Goal: Task Accomplishment & Management: Complete application form

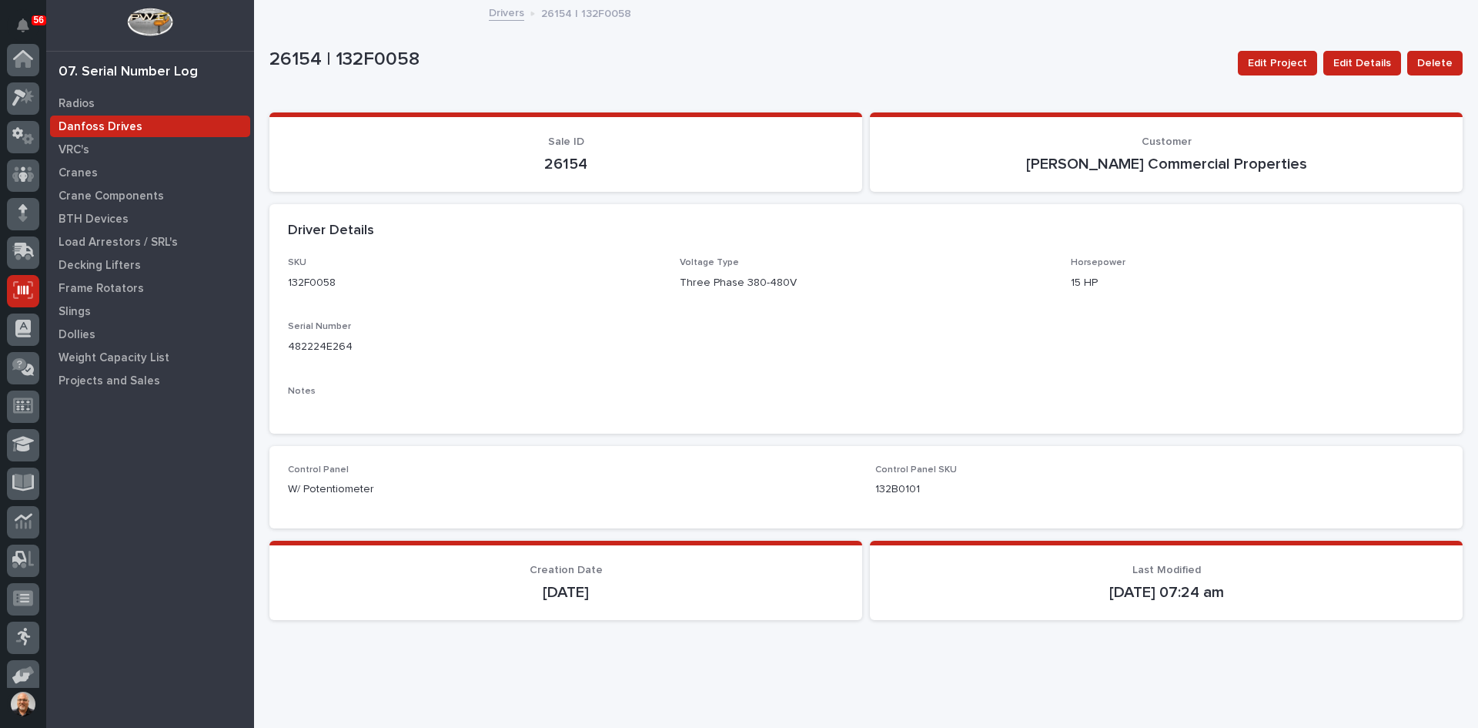
scroll to position [126, 0]
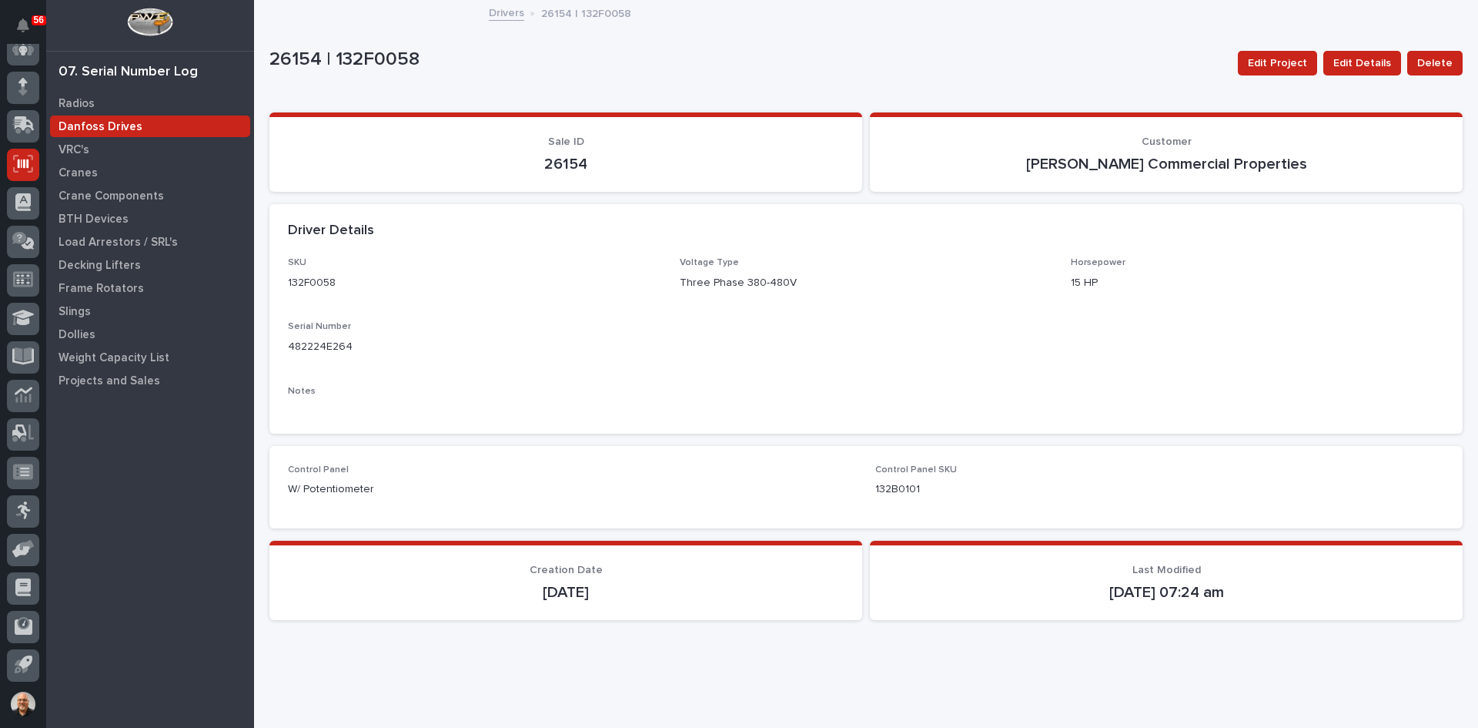
click at [94, 127] on p "Danfoss Drives" at bounding box center [101, 127] width 84 height 14
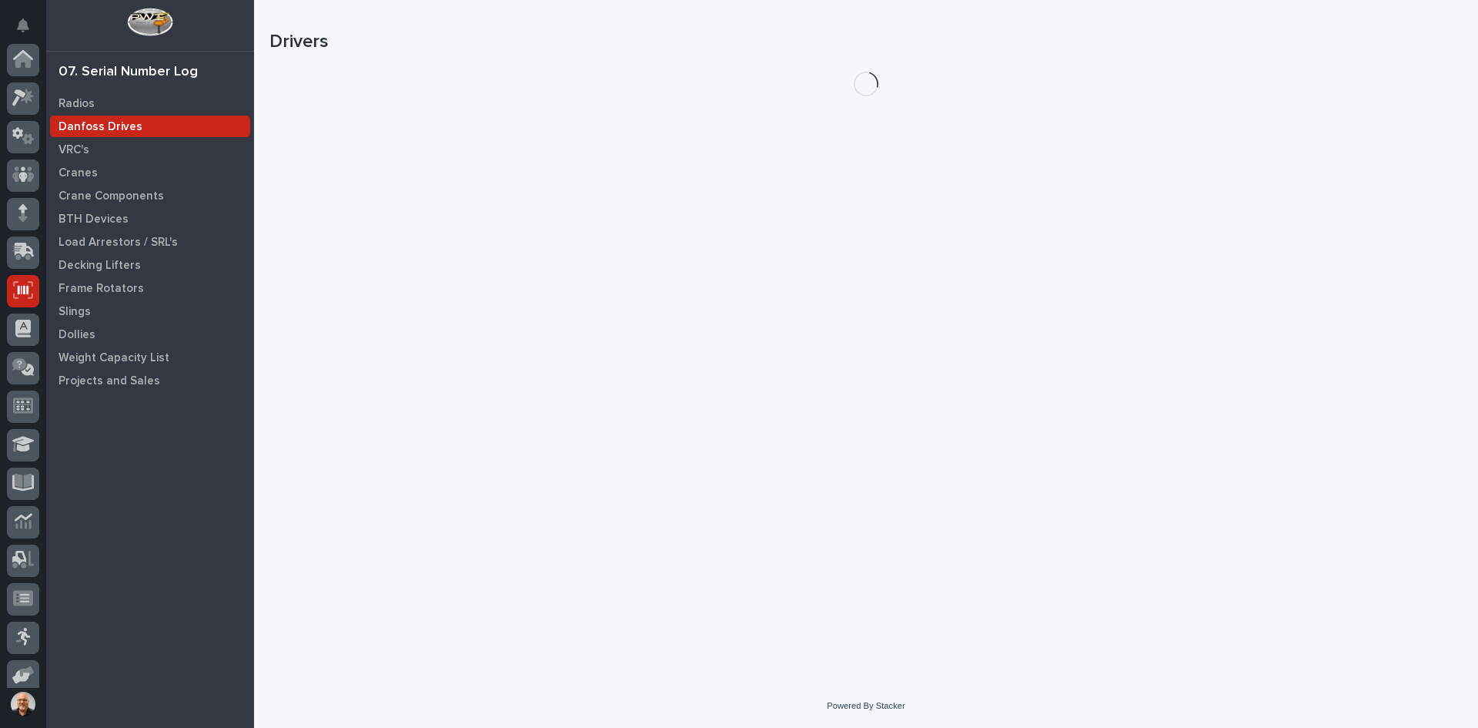
scroll to position [126, 0]
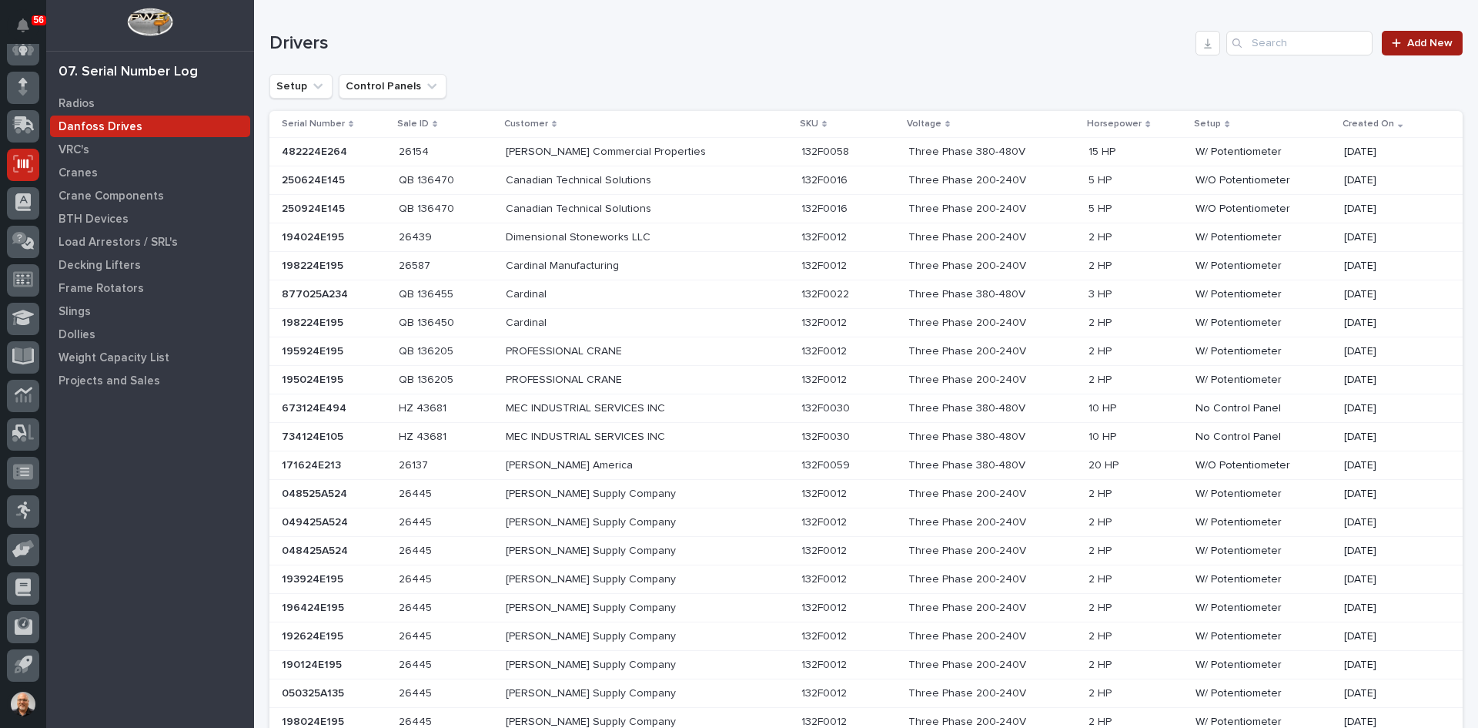
click at [1422, 38] on span "Add New" at bounding box center [1429, 43] width 45 height 11
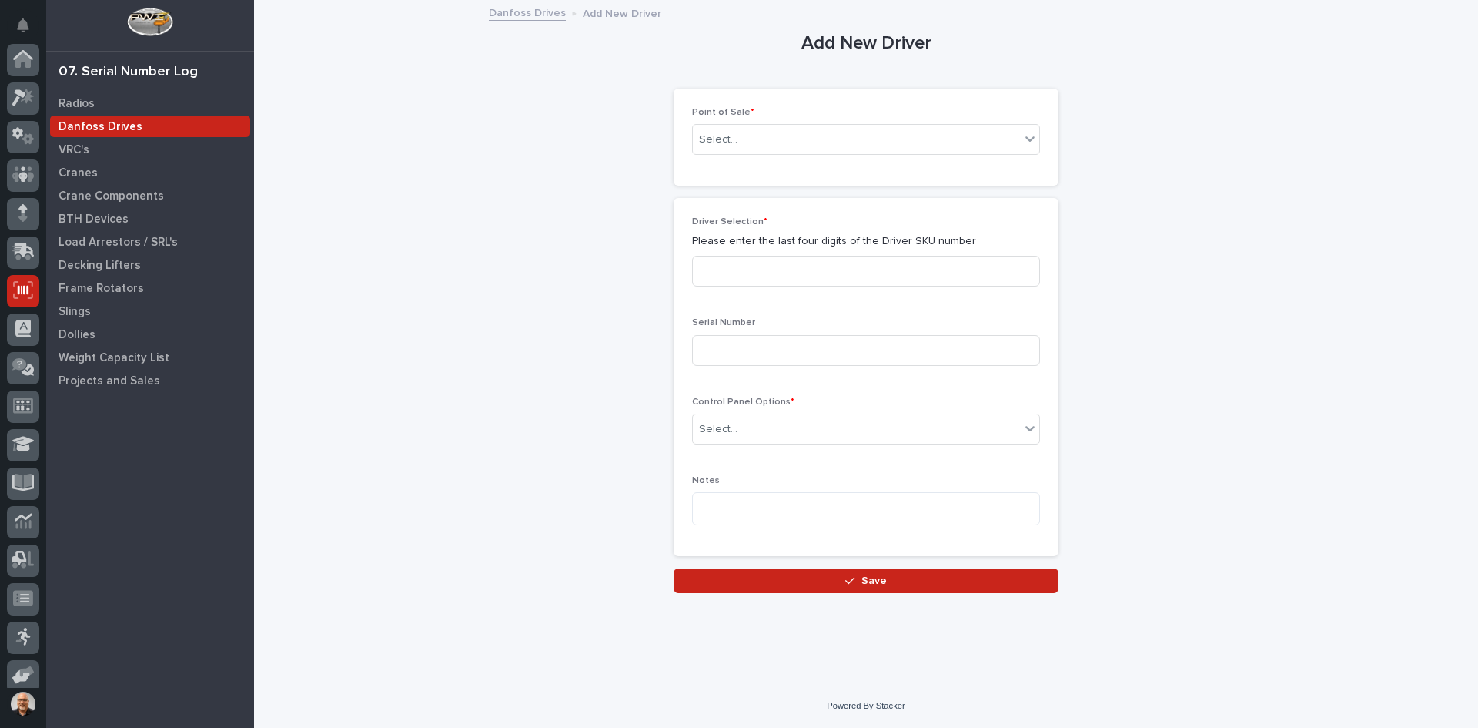
scroll to position [126, 0]
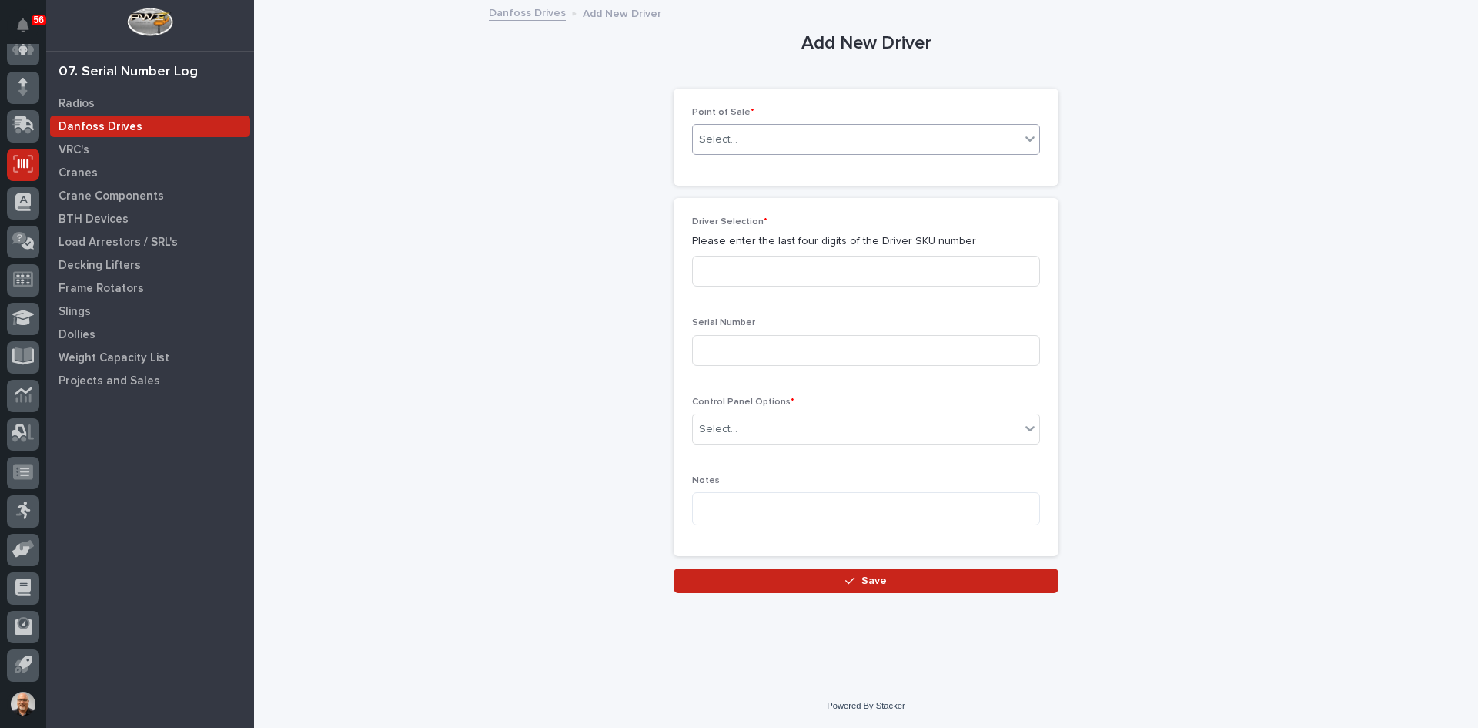
click at [754, 135] on div "Select..." at bounding box center [856, 139] width 327 height 25
click at [736, 169] on div "PWI Project" at bounding box center [866, 169] width 346 height 27
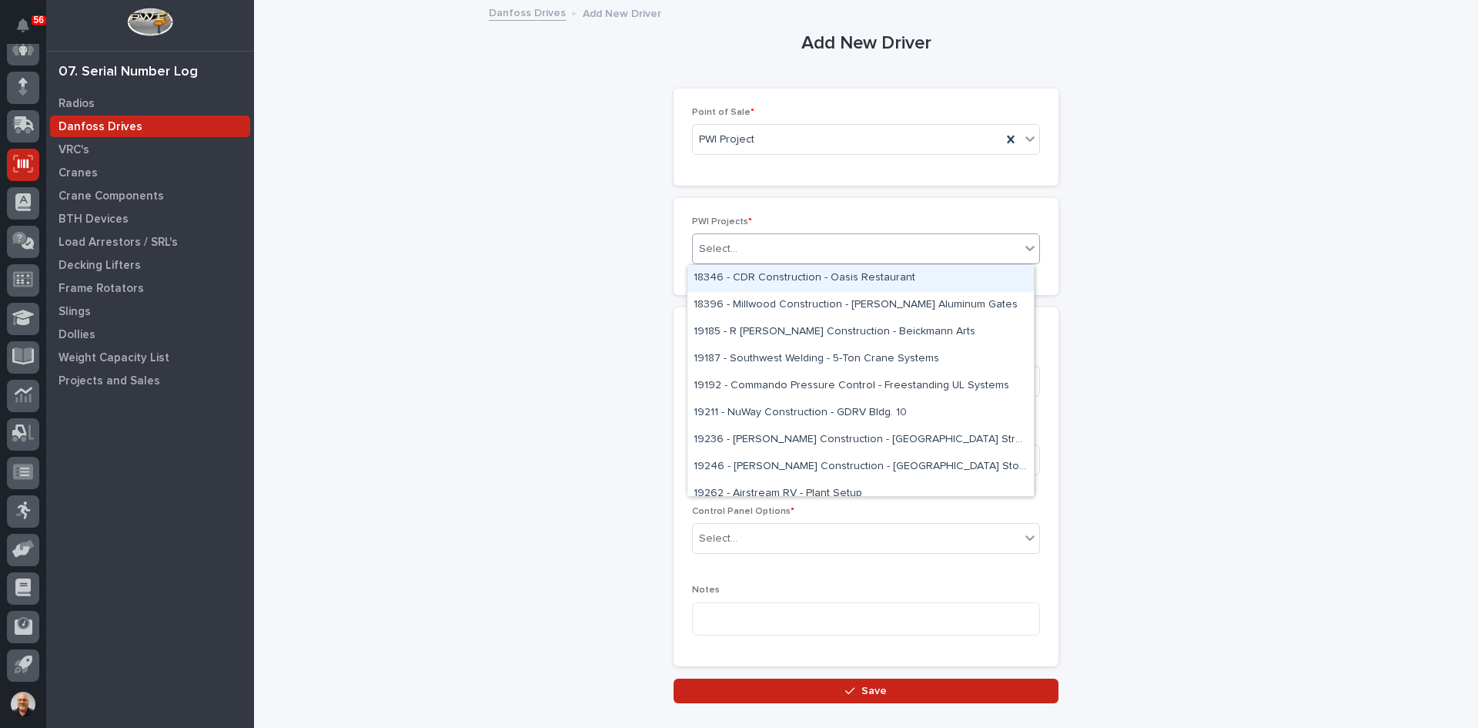
click at [752, 257] on div "Select..." at bounding box center [856, 248] width 327 height 25
type input "*****"
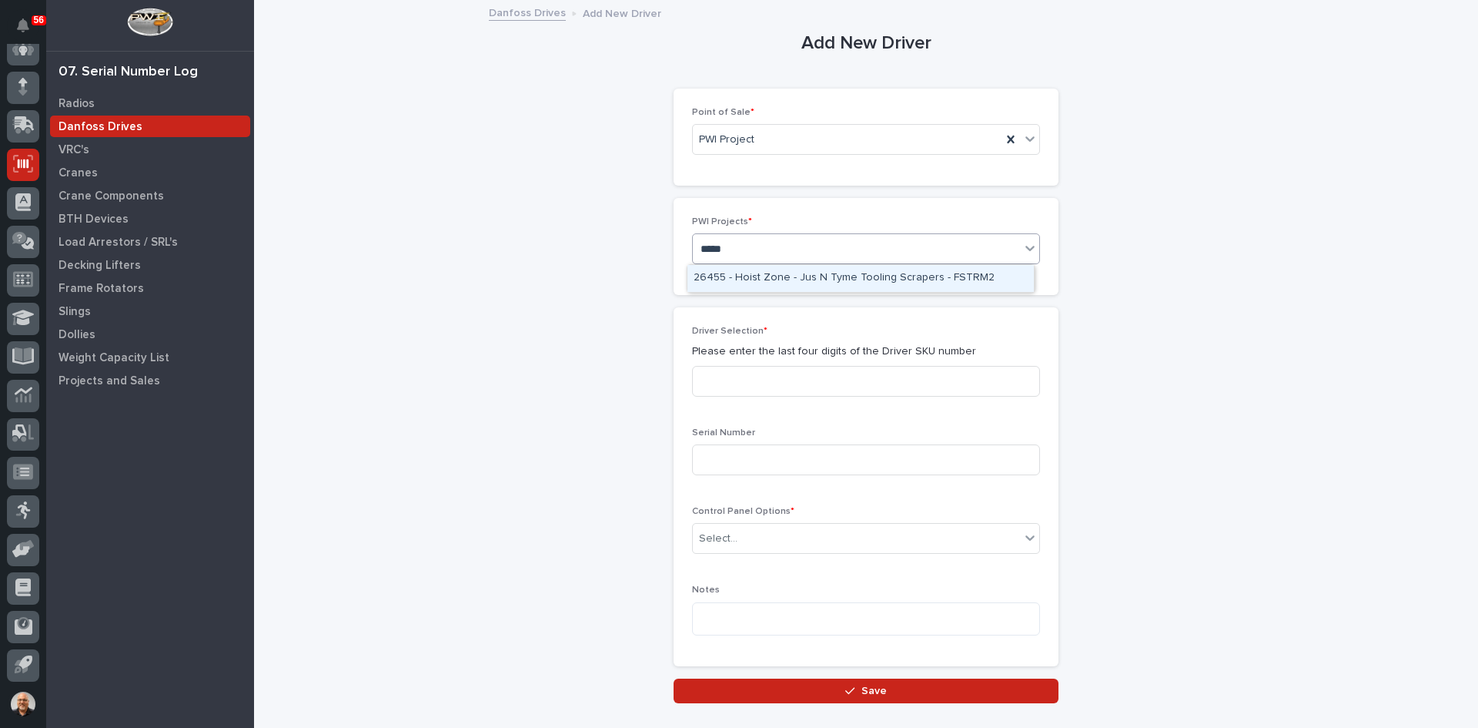
click at [820, 276] on div "26455 - Hoist Zone - Jus N Tyme Tooling Scrapers - FSTRM2" at bounding box center [860, 278] width 346 height 27
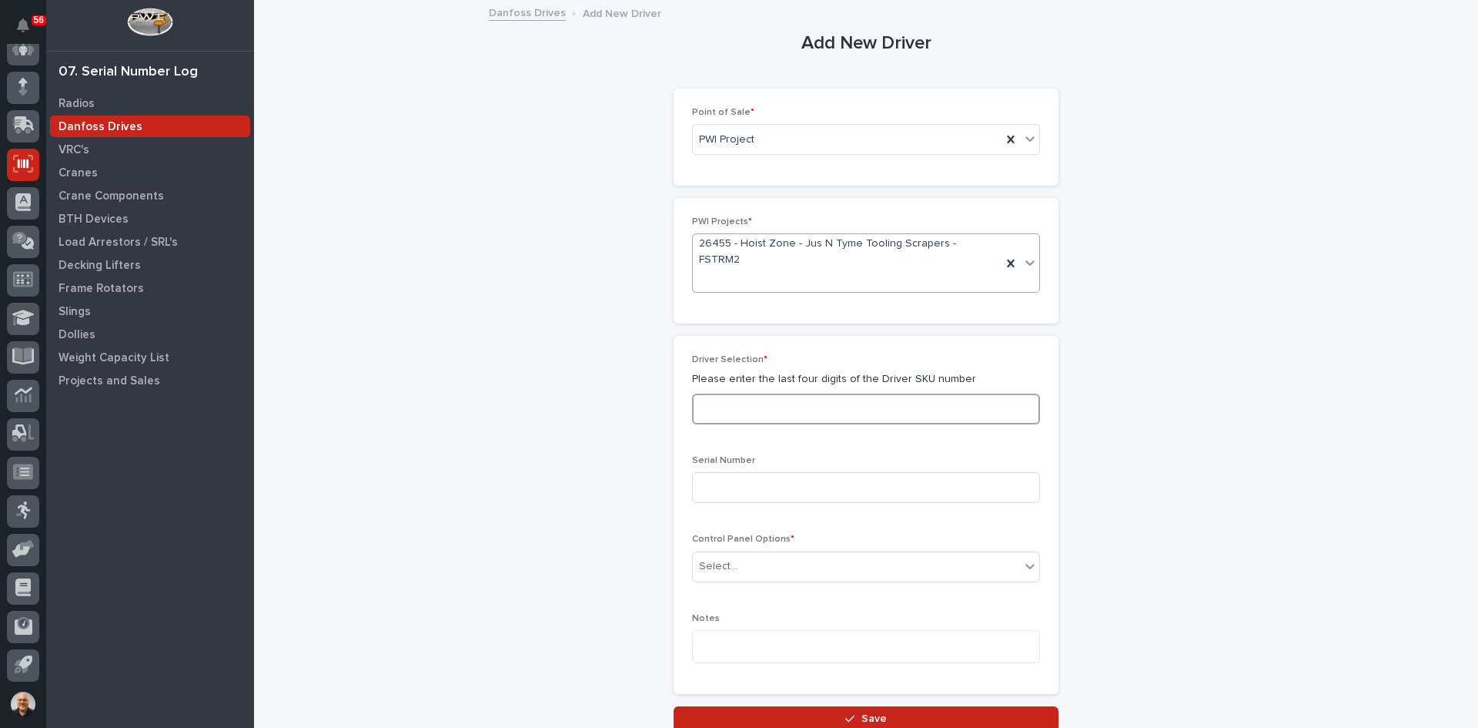
click at [731, 393] on input at bounding box center [866, 408] width 348 height 31
click at [724, 472] on input at bounding box center [866, 487] width 348 height 31
drag, startPoint x: 720, startPoint y: 380, endPoint x: 657, endPoint y: 375, distance: 63.4
click at [657, 375] on div "Add New Driver Loading... Saving… Loading... Saving… Loading... Saving… Point o…" at bounding box center [865, 366] width 1193 height 729
type input "6133"
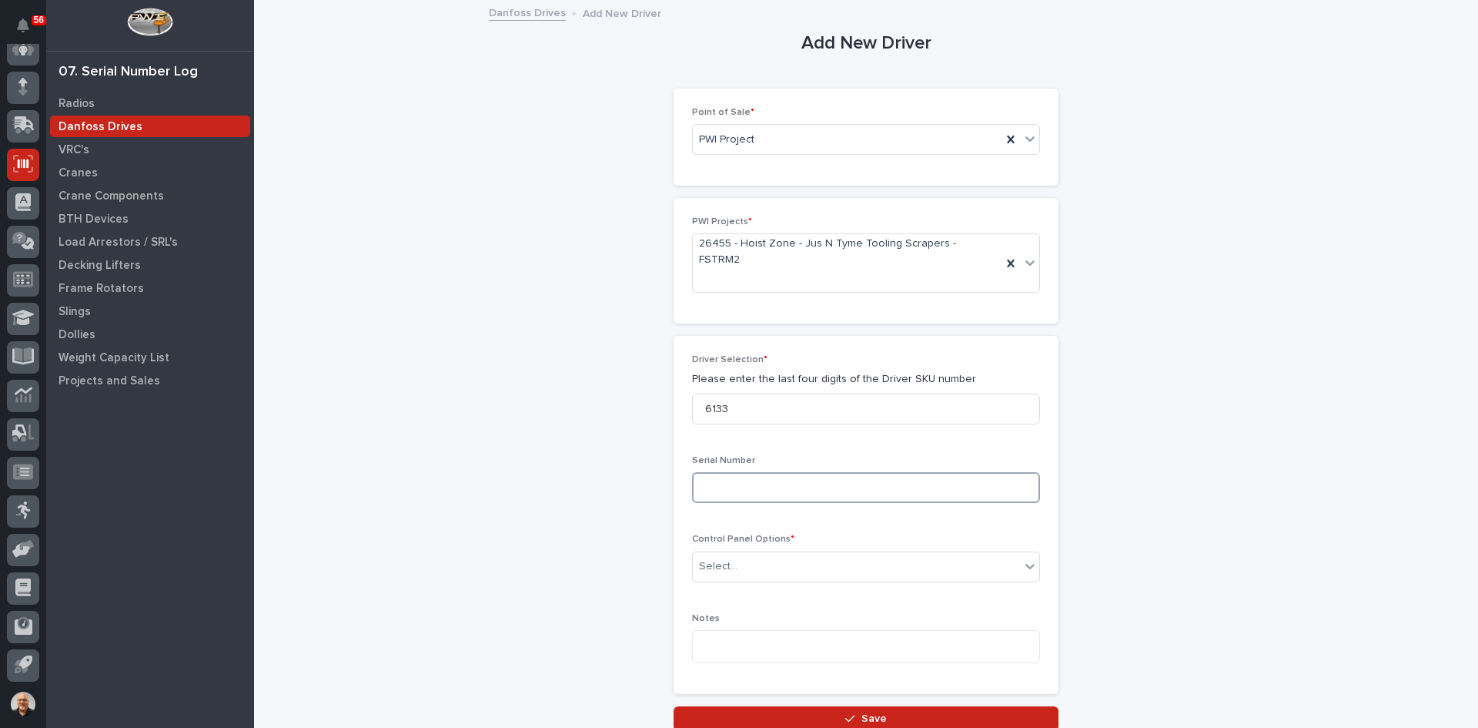
click at [701, 472] on input at bounding box center [866, 487] width 348 height 31
type input "281901A105"
click at [782, 554] on div "Select..." at bounding box center [856, 566] width 327 height 25
click at [741, 623] on div "No Control Panel" at bounding box center [860, 621] width 346 height 27
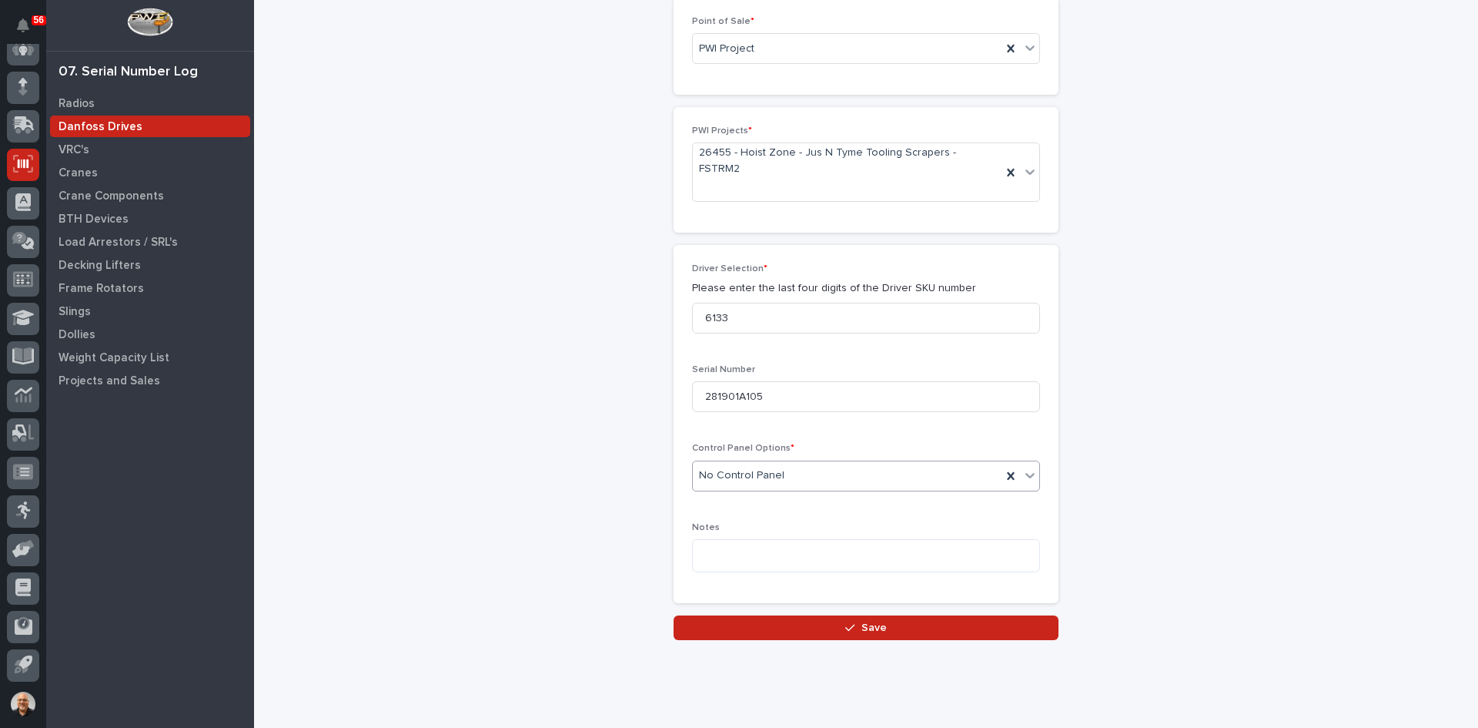
scroll to position [96, 0]
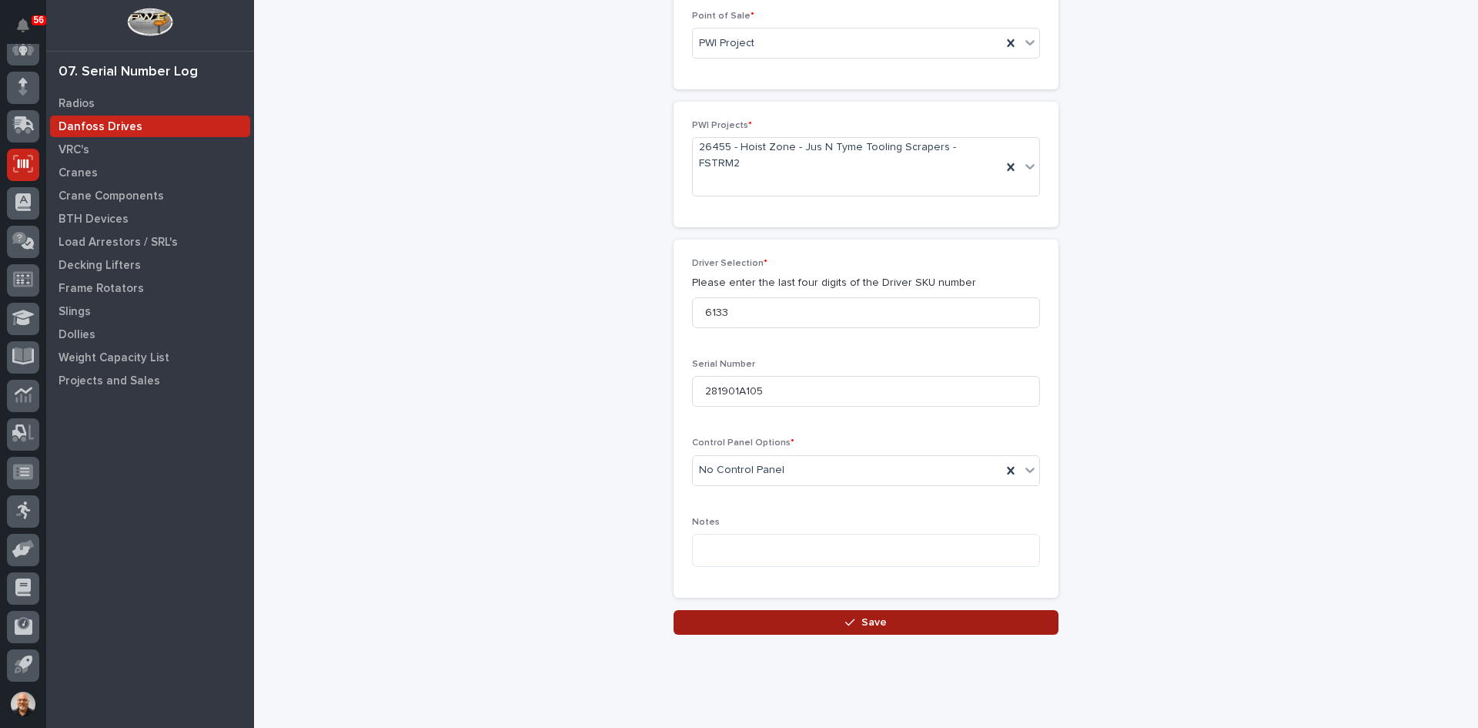
click at [870, 615] on span "Save" at bounding box center [873, 622] width 25 height 14
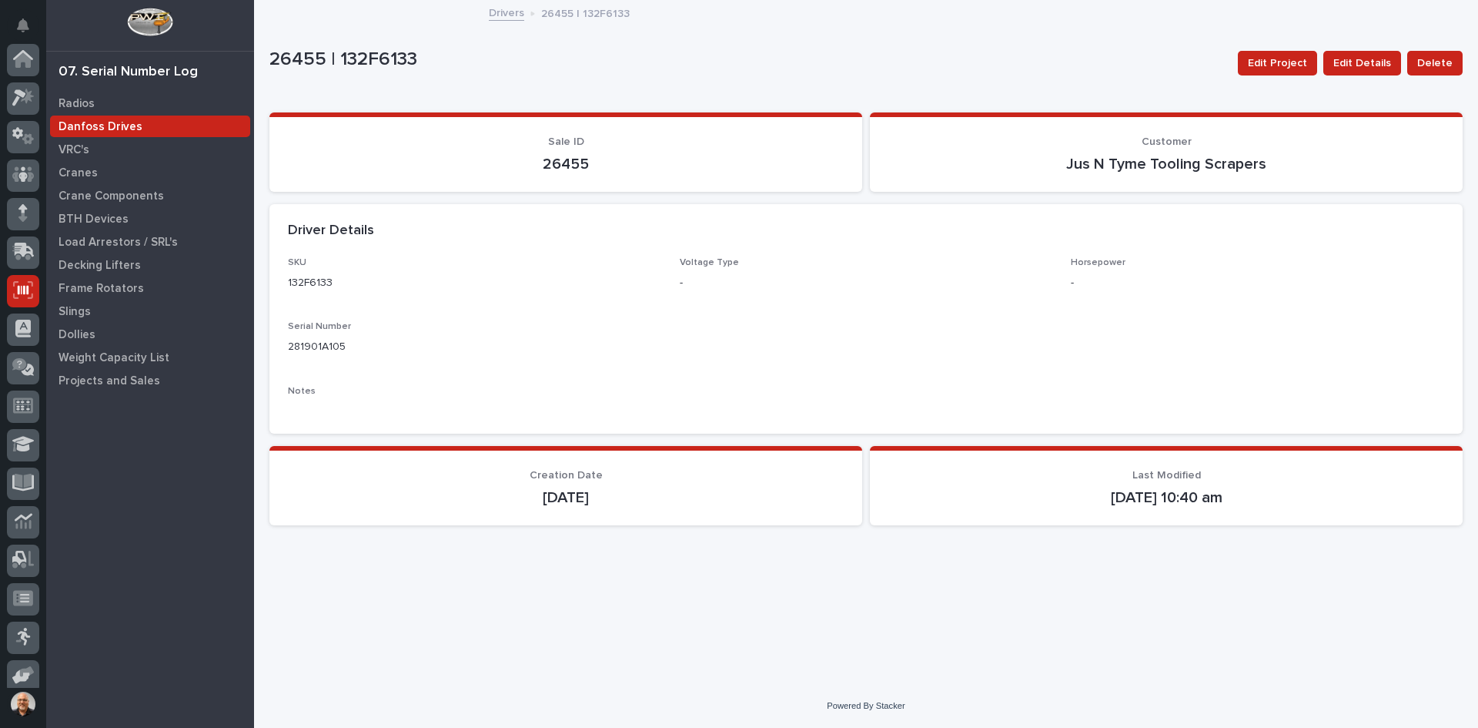
scroll to position [126, 0]
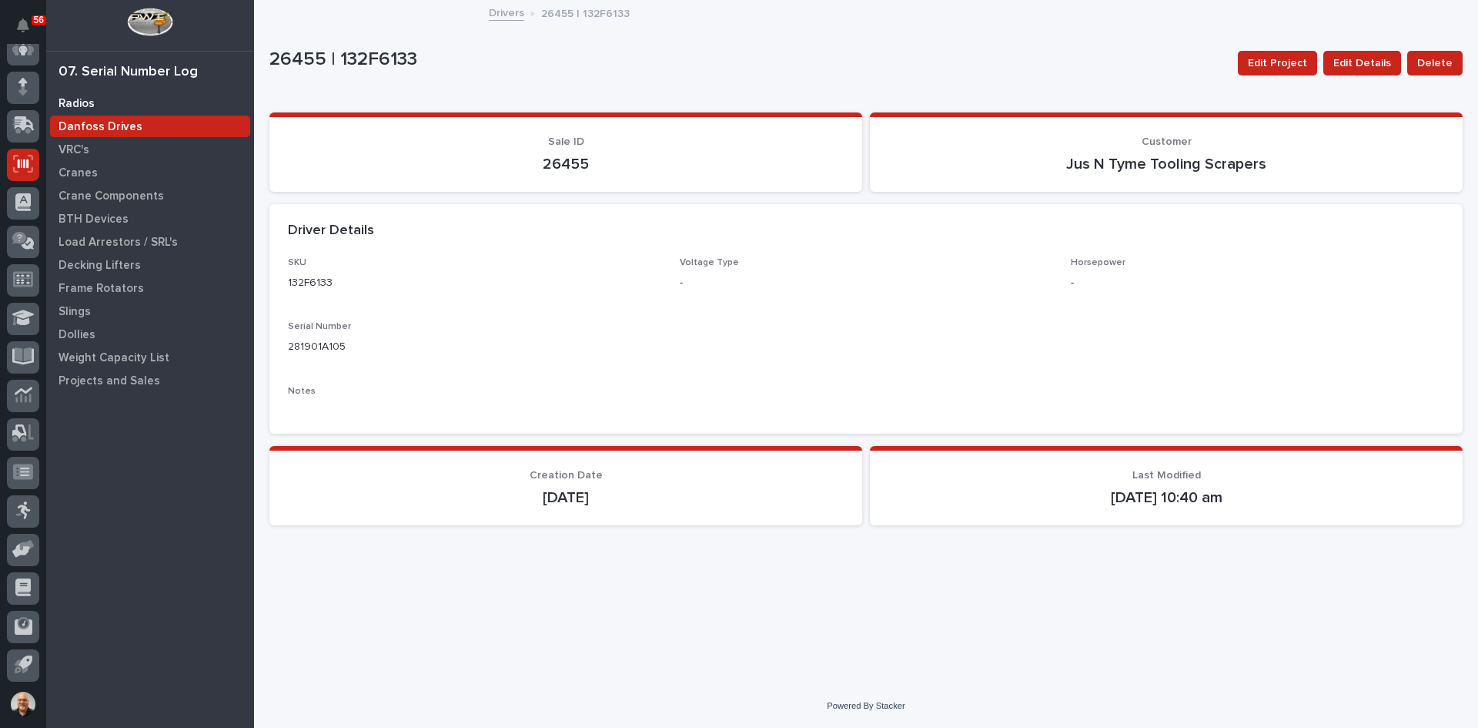
click at [69, 98] on p "Radios" at bounding box center [77, 104] width 36 height 14
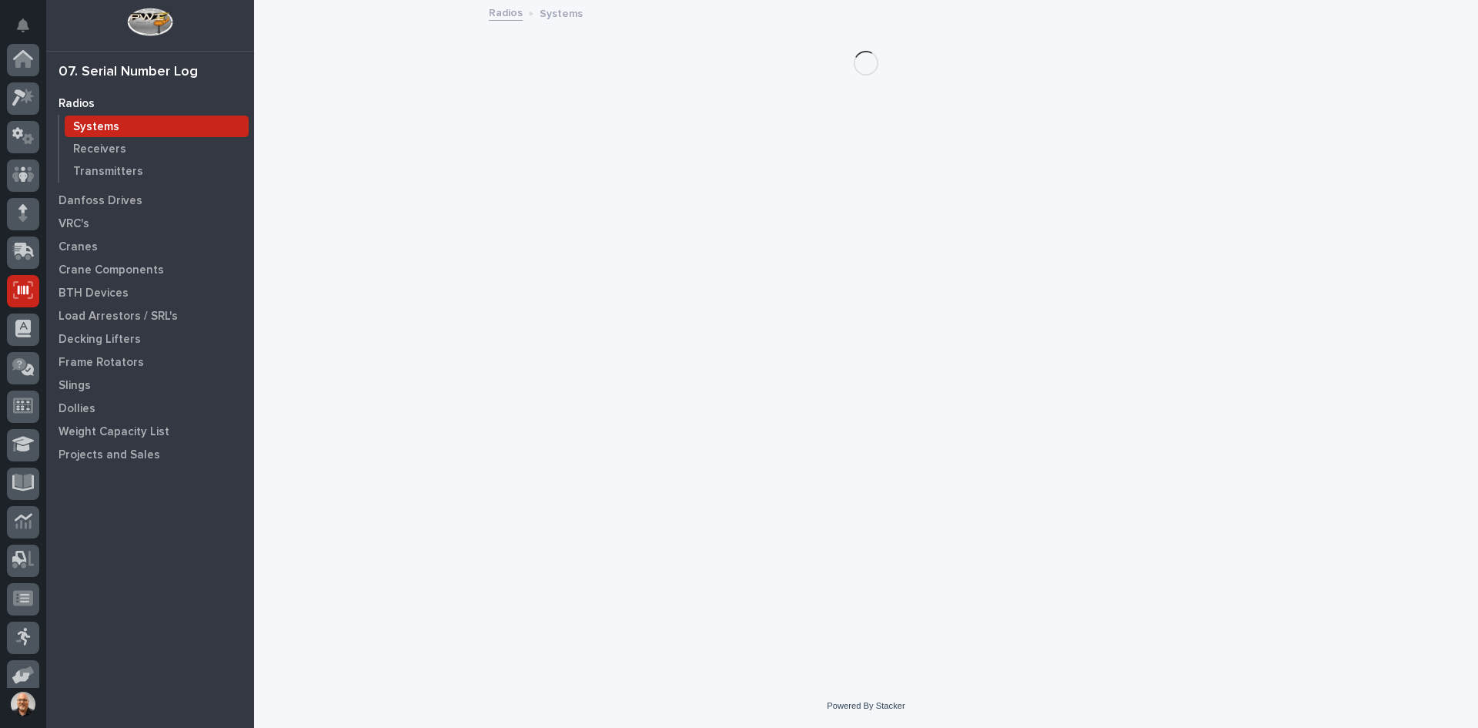
scroll to position [126, 0]
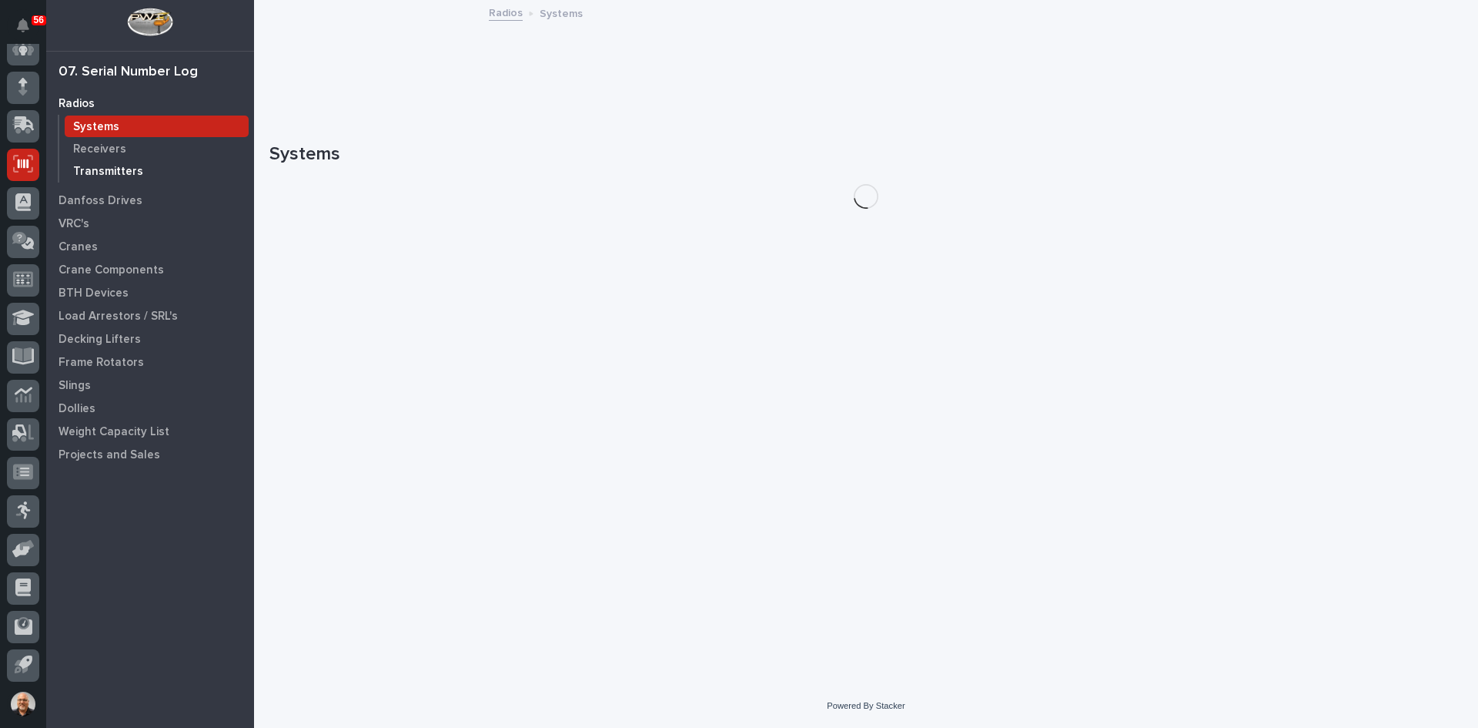
click at [120, 166] on p "Transmitters" at bounding box center [108, 172] width 70 height 14
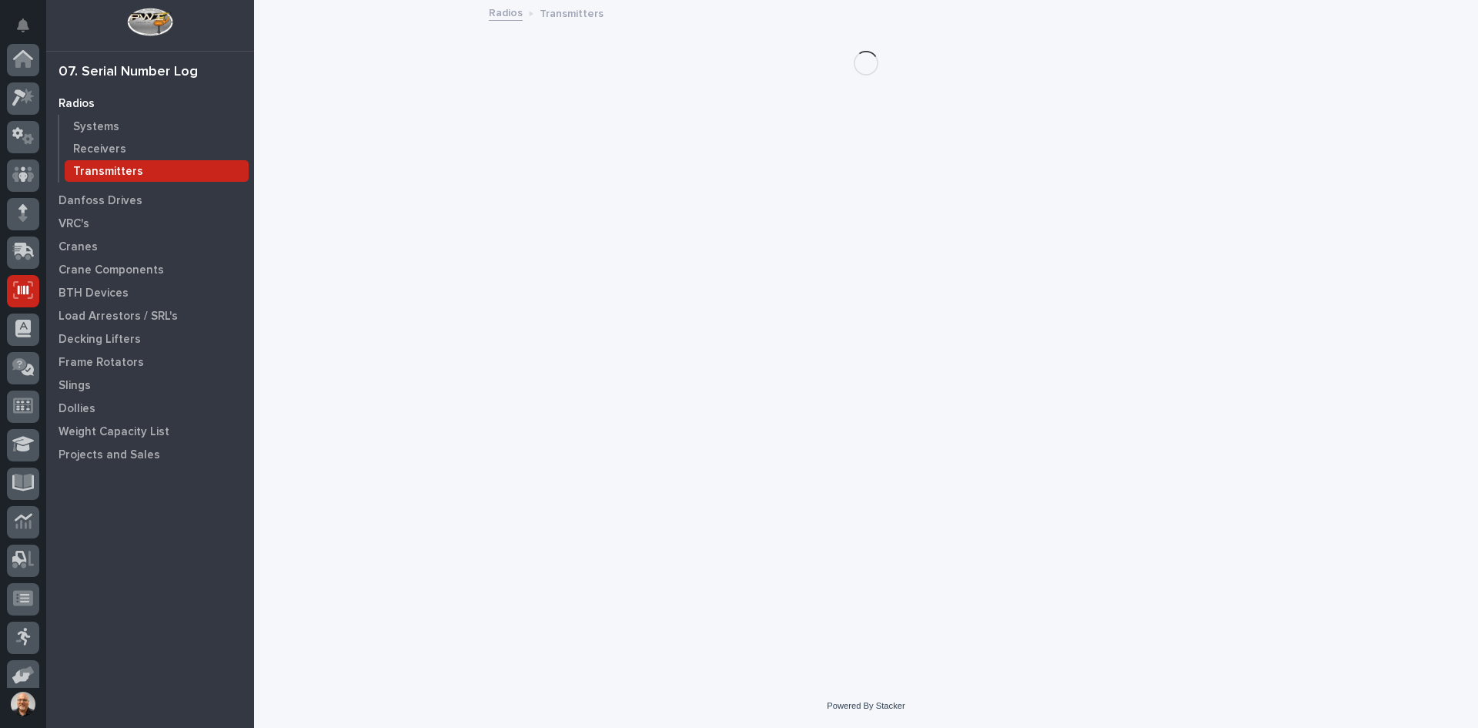
scroll to position [126, 0]
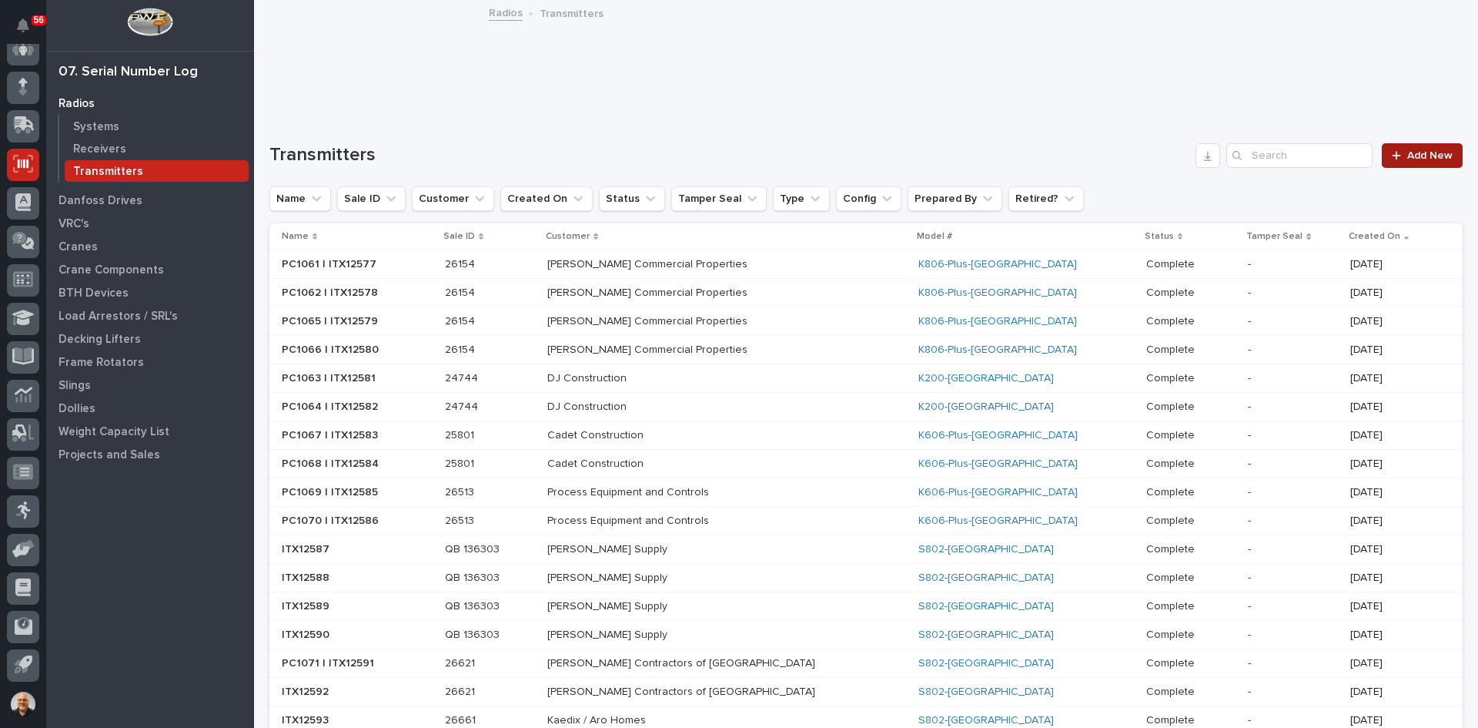
click at [1426, 152] on span "Add New" at bounding box center [1429, 155] width 45 height 11
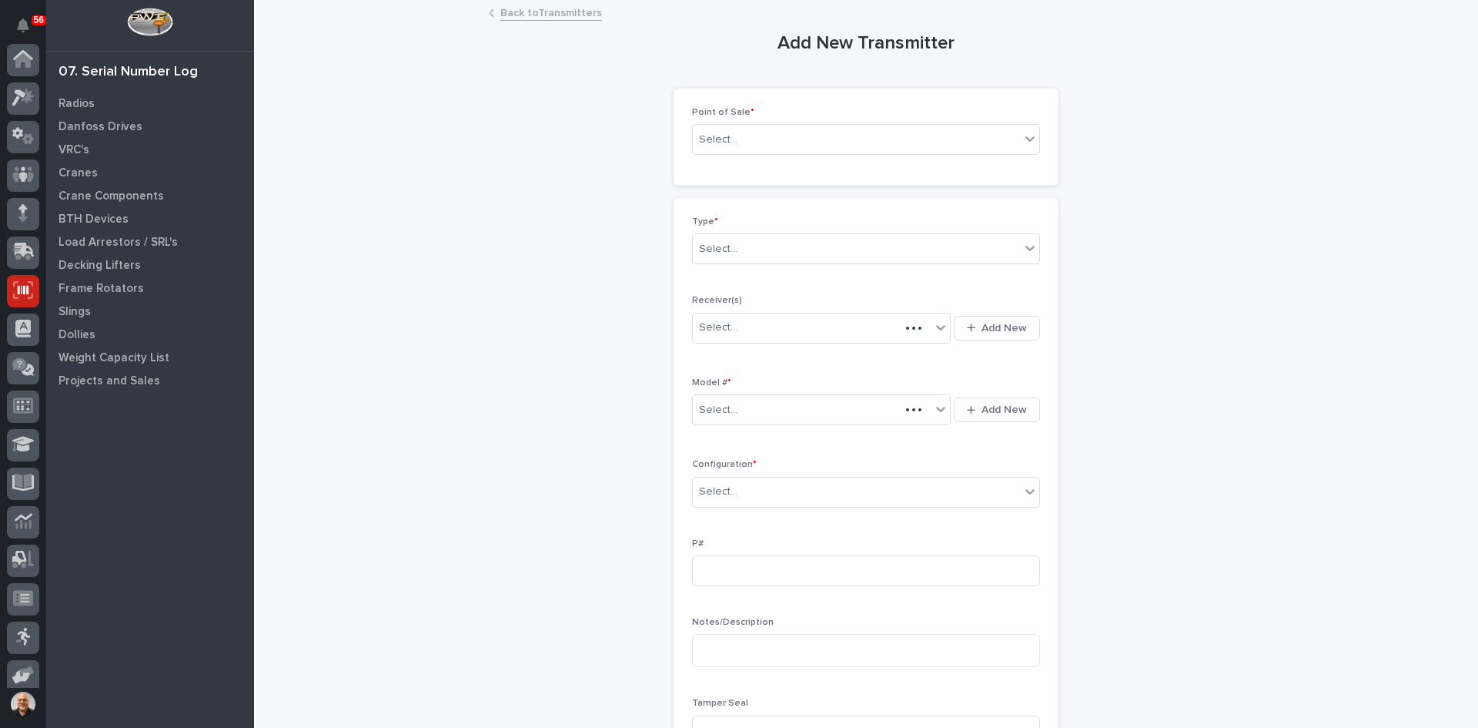
scroll to position [126, 0]
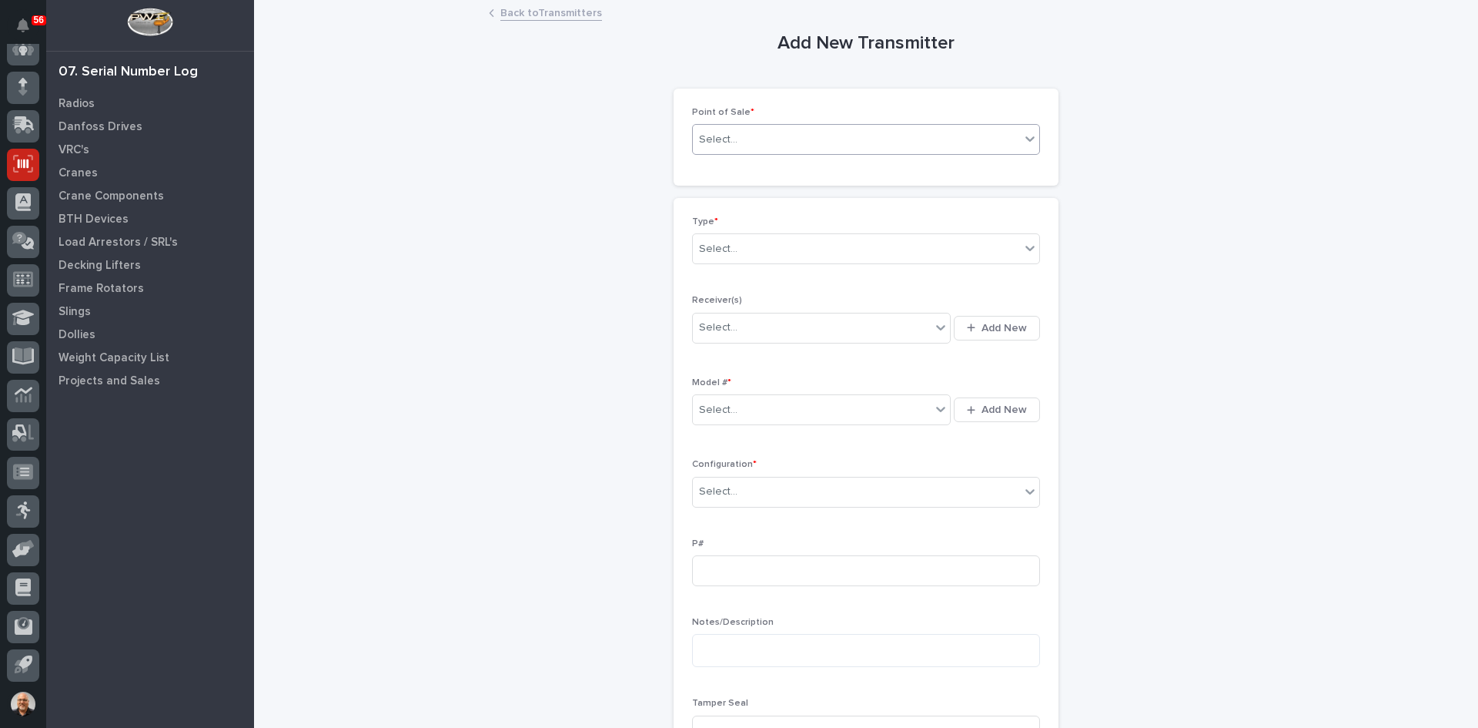
click at [749, 142] on div "Select..." at bounding box center [856, 139] width 327 height 25
click at [742, 195] on div "E-Commerce Orders" at bounding box center [860, 195] width 346 height 27
click at [740, 247] on div "Select..." at bounding box center [856, 248] width 327 height 25
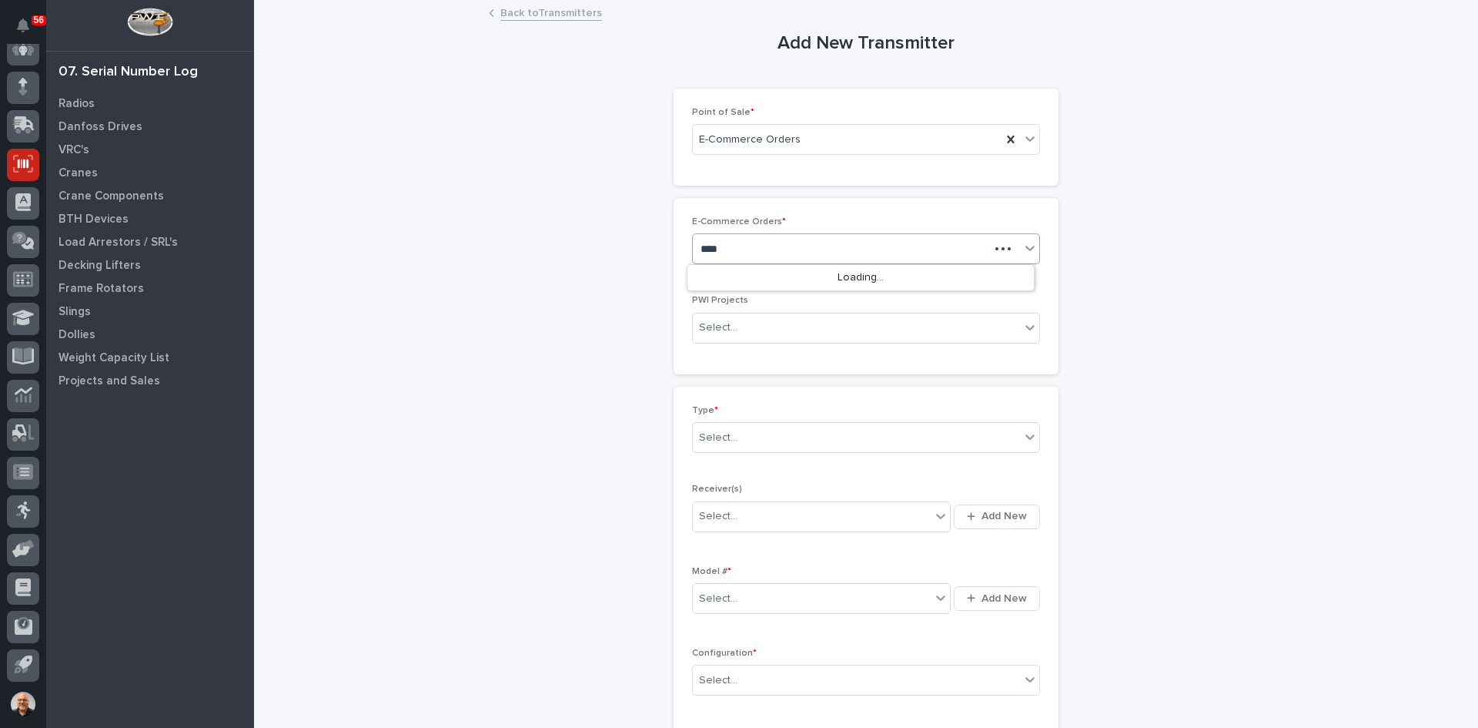
type input "*****"
click at [730, 274] on div "HZ 43778" at bounding box center [860, 278] width 346 height 27
click at [741, 434] on div "Select..." at bounding box center [856, 437] width 327 height 25
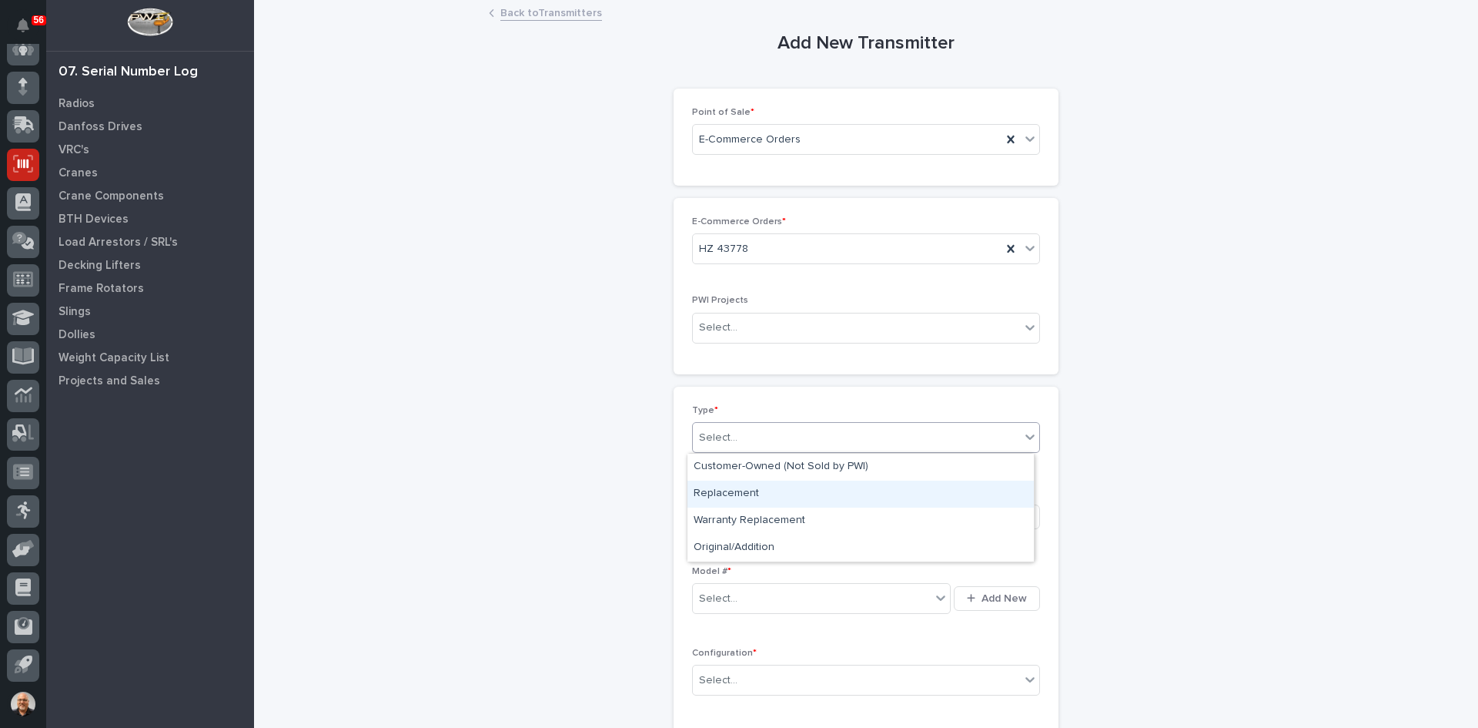
click at [734, 488] on div "Replacement" at bounding box center [860, 493] width 346 height 27
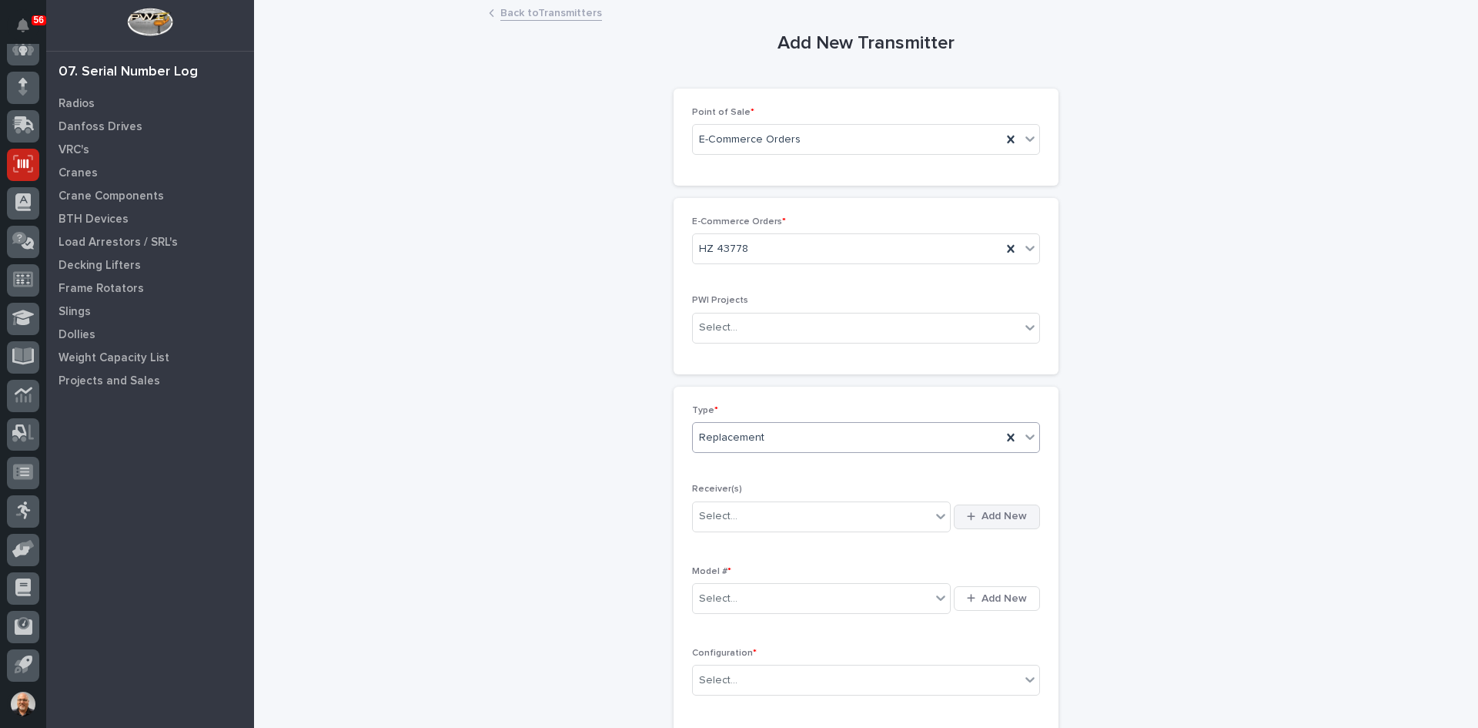
click at [1009, 517] on span "Add New" at bounding box center [1004, 516] width 45 height 14
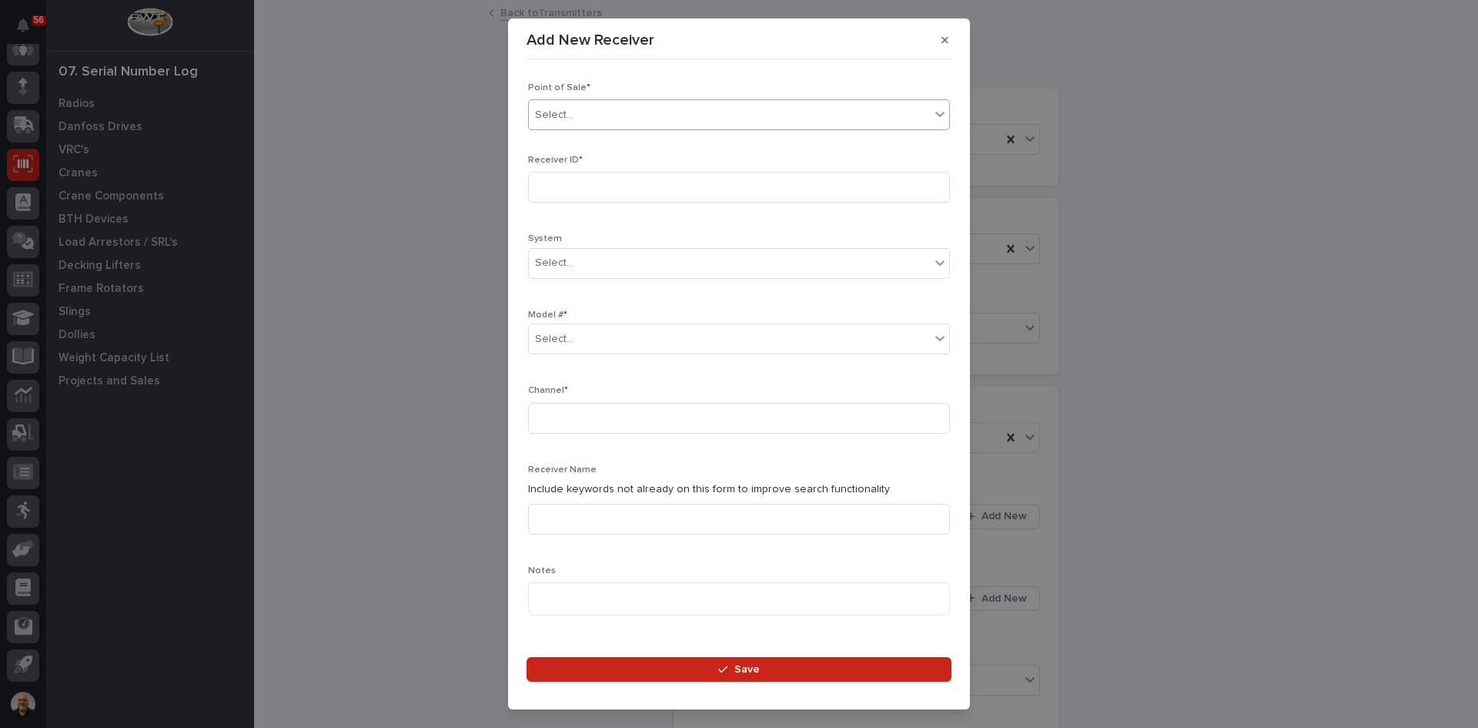
click at [588, 116] on div "Select..." at bounding box center [729, 114] width 401 height 25
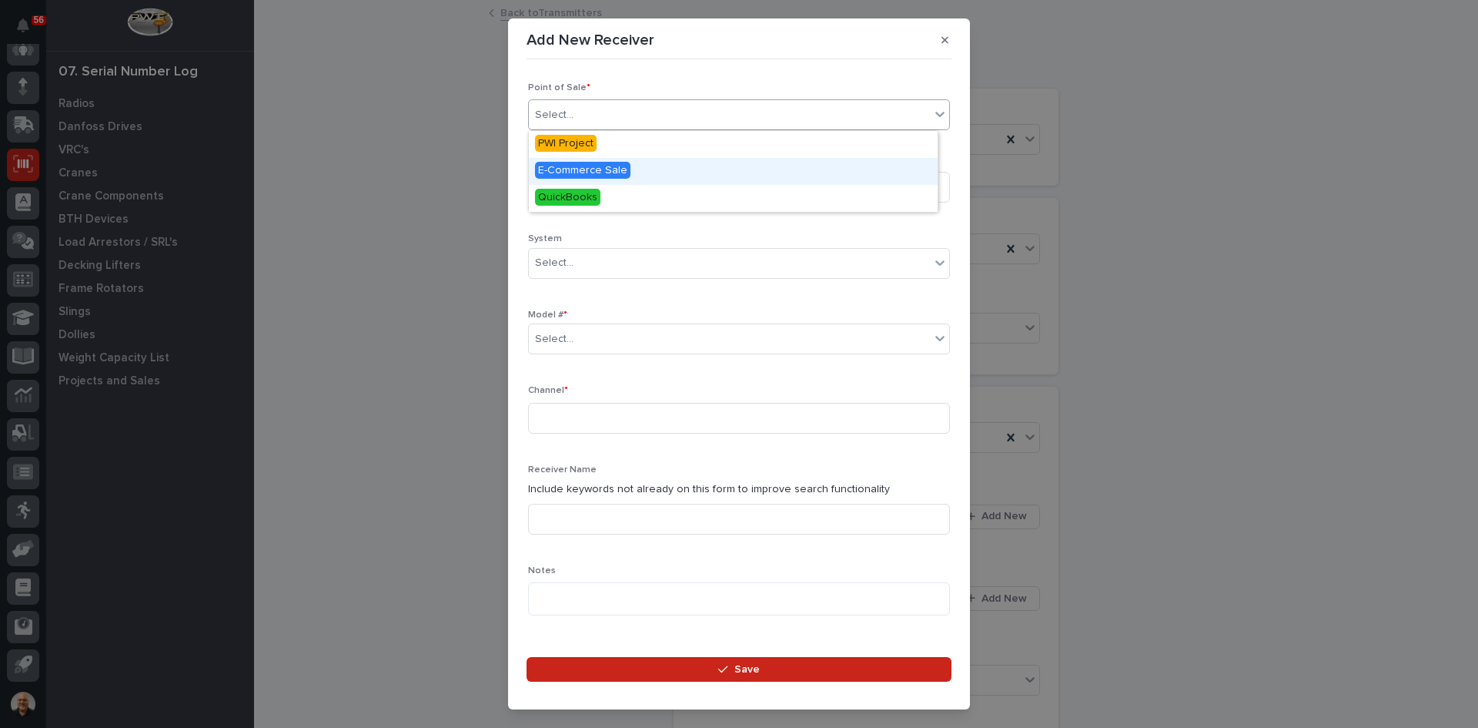
click at [574, 162] on span "E-Commerce Sale" at bounding box center [582, 170] width 95 height 17
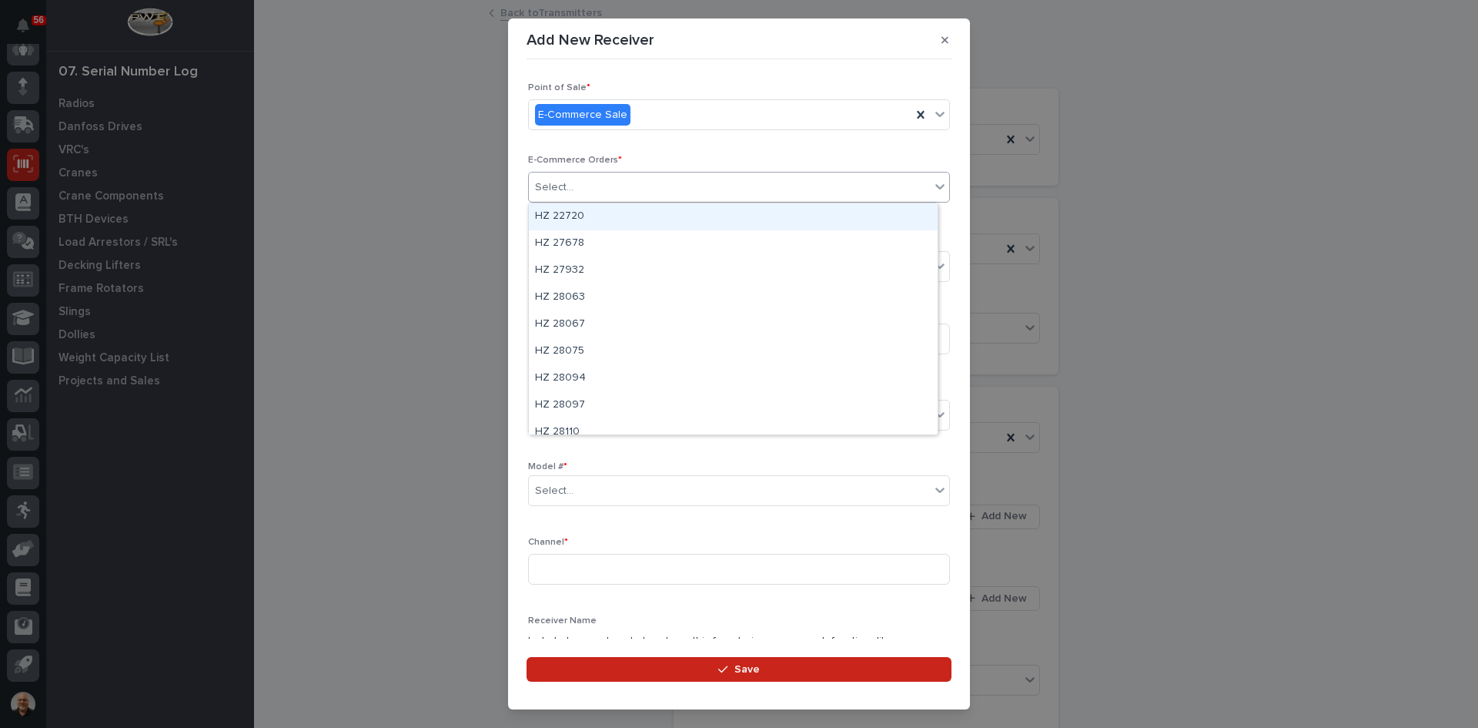
click at [577, 181] on div "Select..." at bounding box center [729, 187] width 401 height 25
type input "*****"
click at [583, 221] on div "HZ 43778" at bounding box center [733, 216] width 409 height 27
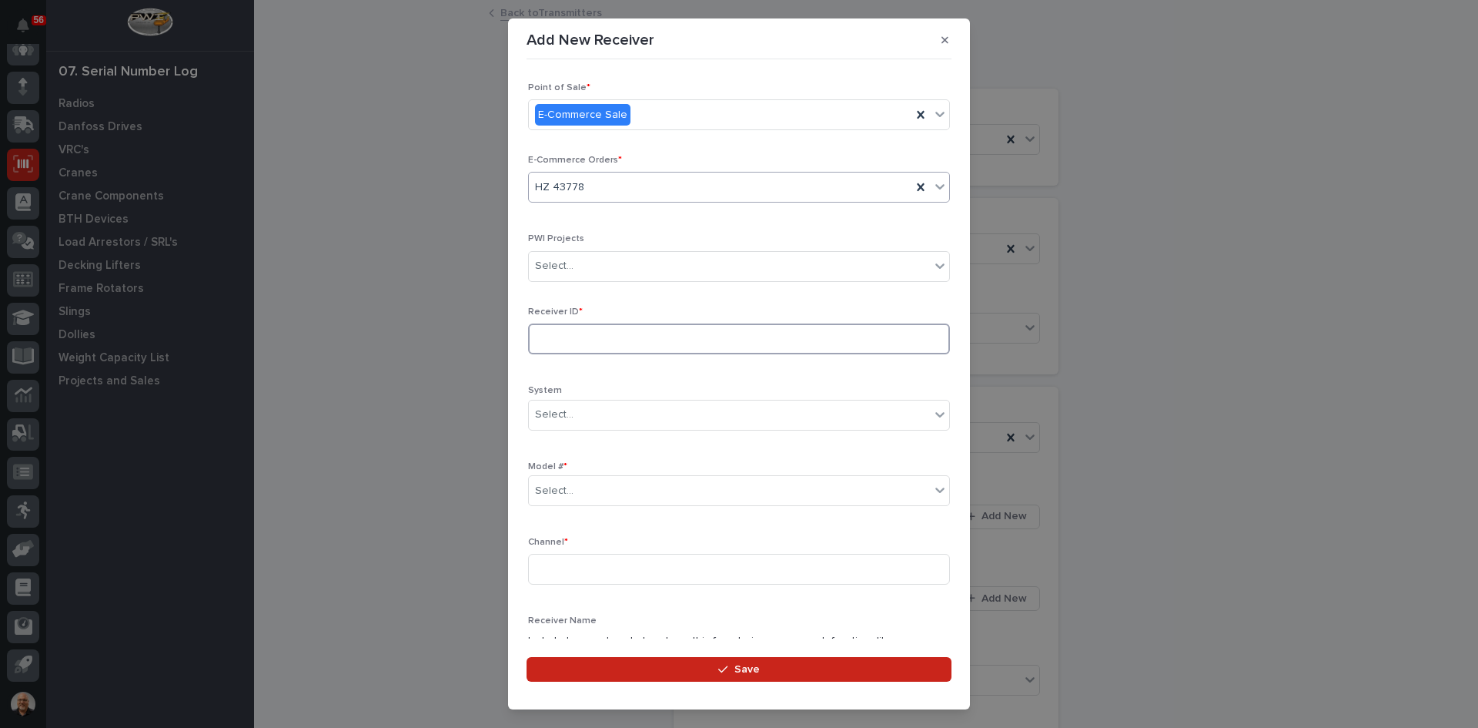
click at [559, 334] on input at bounding box center [739, 338] width 422 height 31
type input "10056685"
click at [578, 491] on div "Select..." at bounding box center [729, 490] width 401 height 25
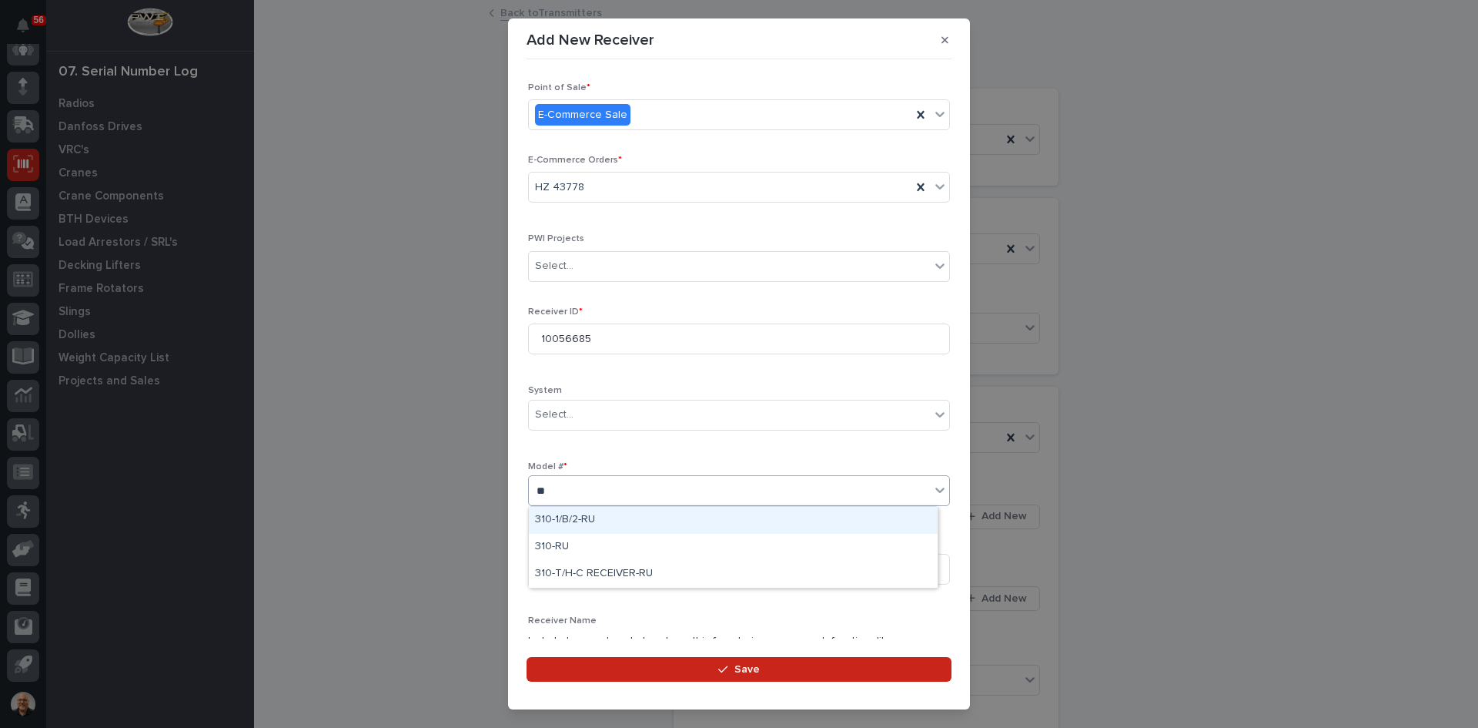
type input "***"
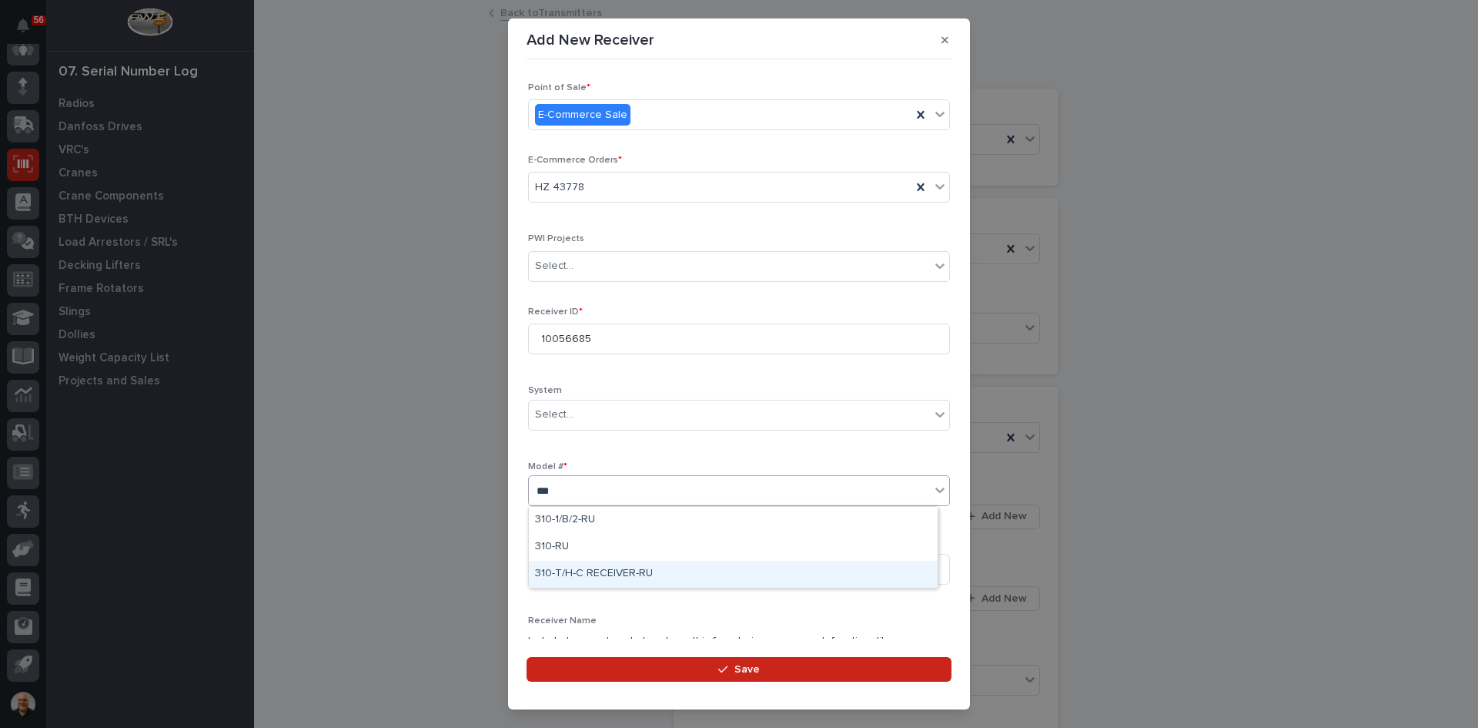
click at [590, 572] on div "310-T/H-C RECEIVER-RU" at bounding box center [733, 573] width 409 height 27
click at [562, 564] on input at bounding box center [739, 569] width 422 height 31
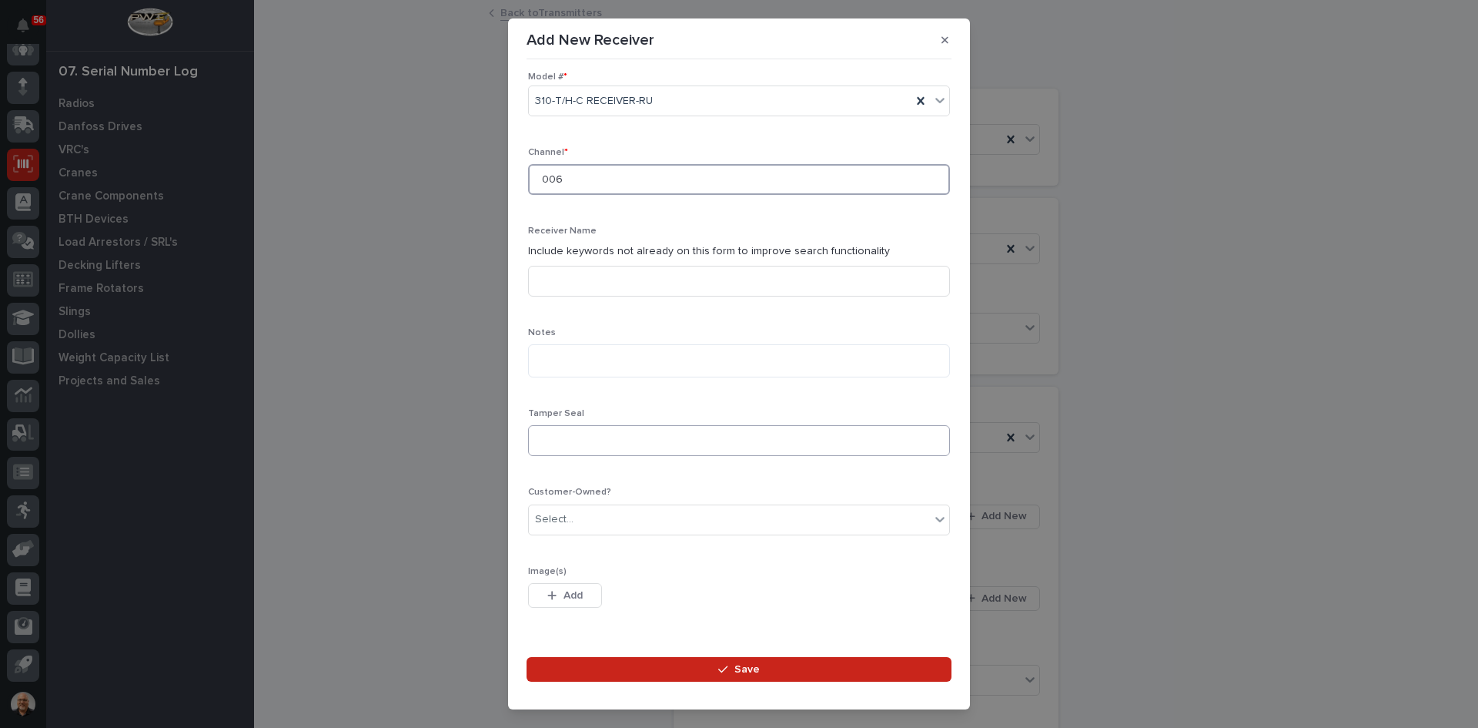
scroll to position [433, 0]
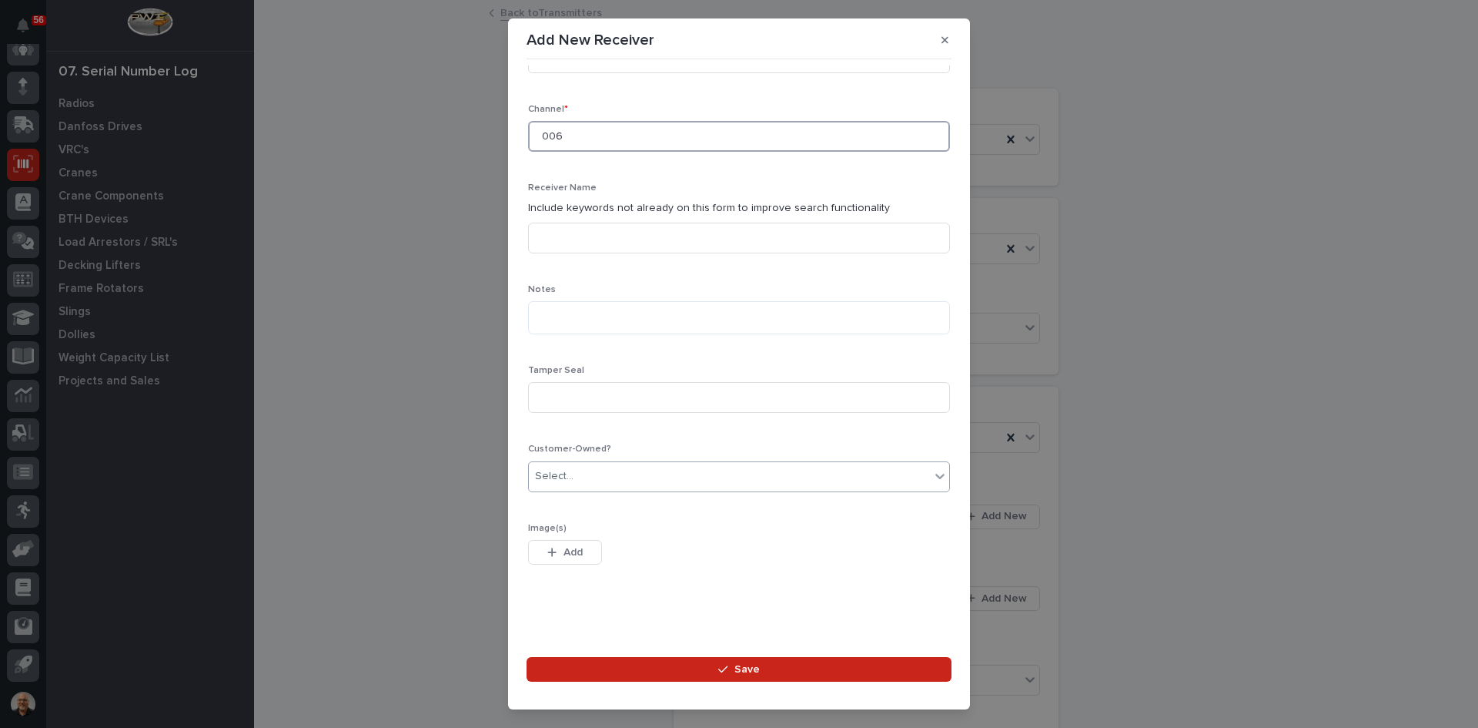
type input "006"
click at [579, 480] on div "Select..." at bounding box center [729, 475] width 401 height 25
click at [560, 506] on div "Yes" at bounding box center [733, 506] width 409 height 27
click at [742, 668] on span "Save" at bounding box center [746, 669] width 25 height 14
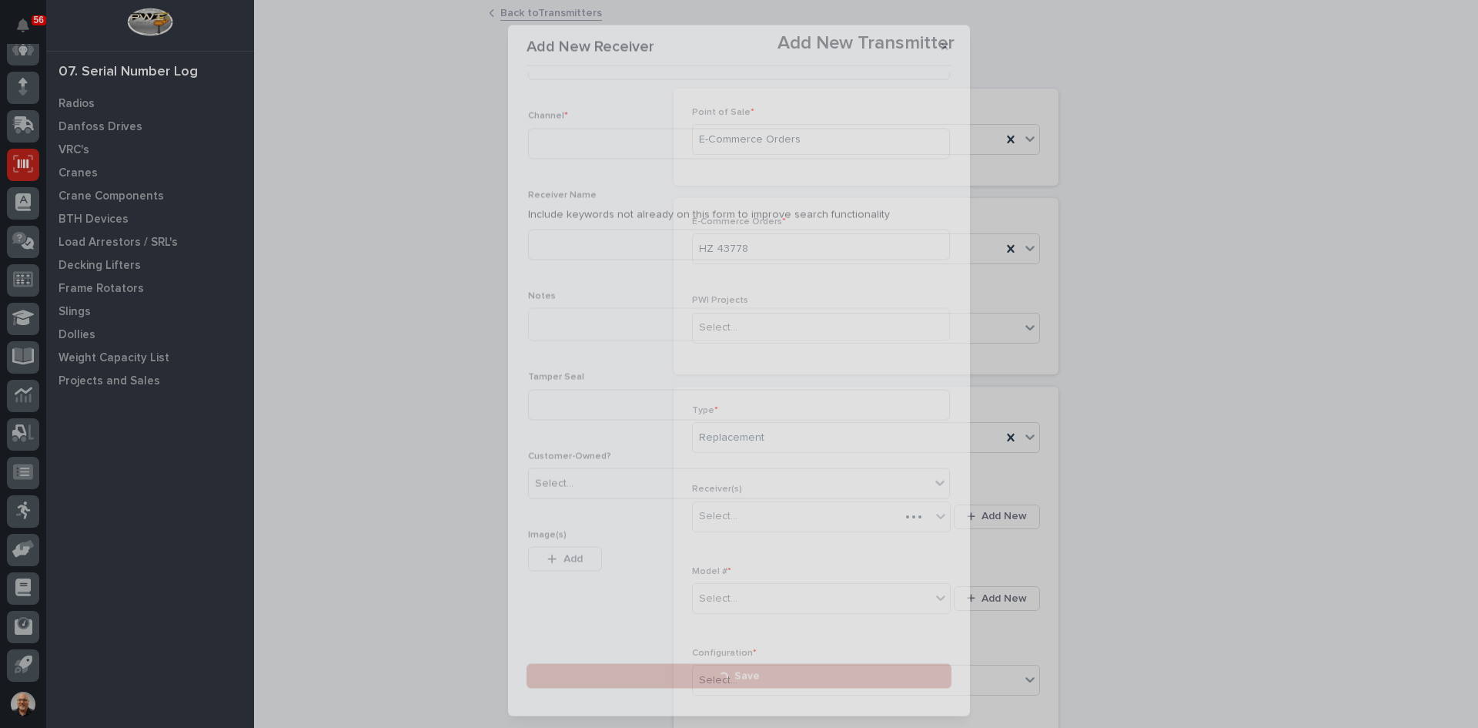
scroll to position [0, 0]
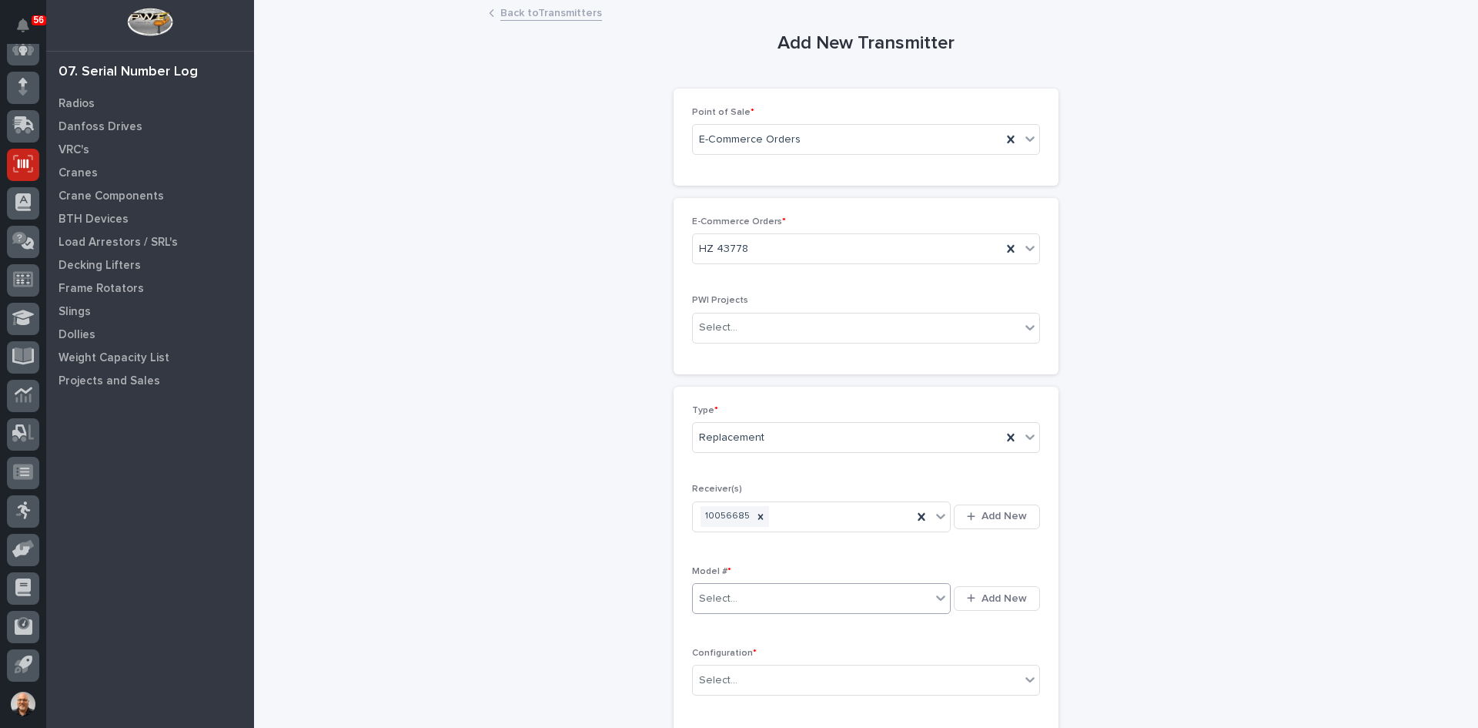
click at [751, 594] on div "Select..." at bounding box center [812, 598] width 238 height 25
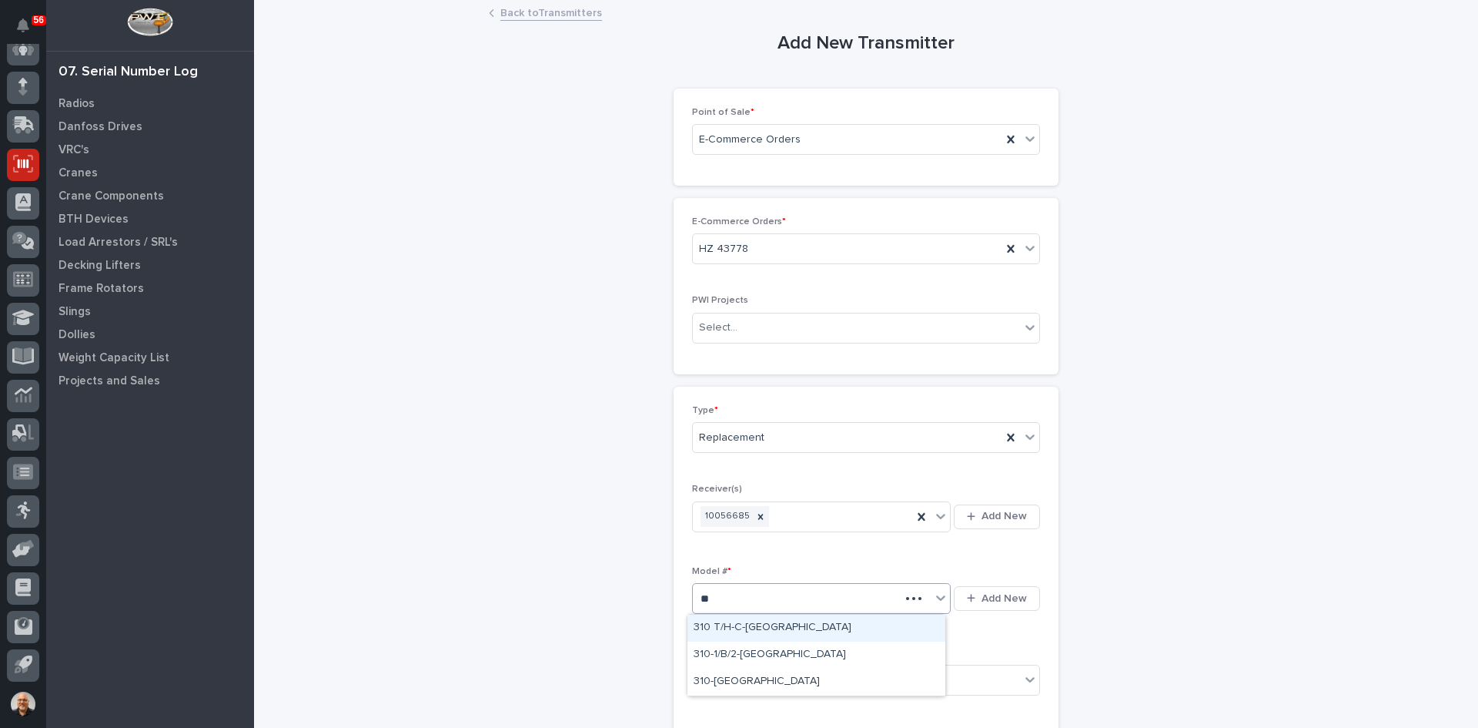
type input "***"
click at [714, 676] on div "310-[GEOGRAPHIC_DATA]" at bounding box center [816, 681] width 258 height 27
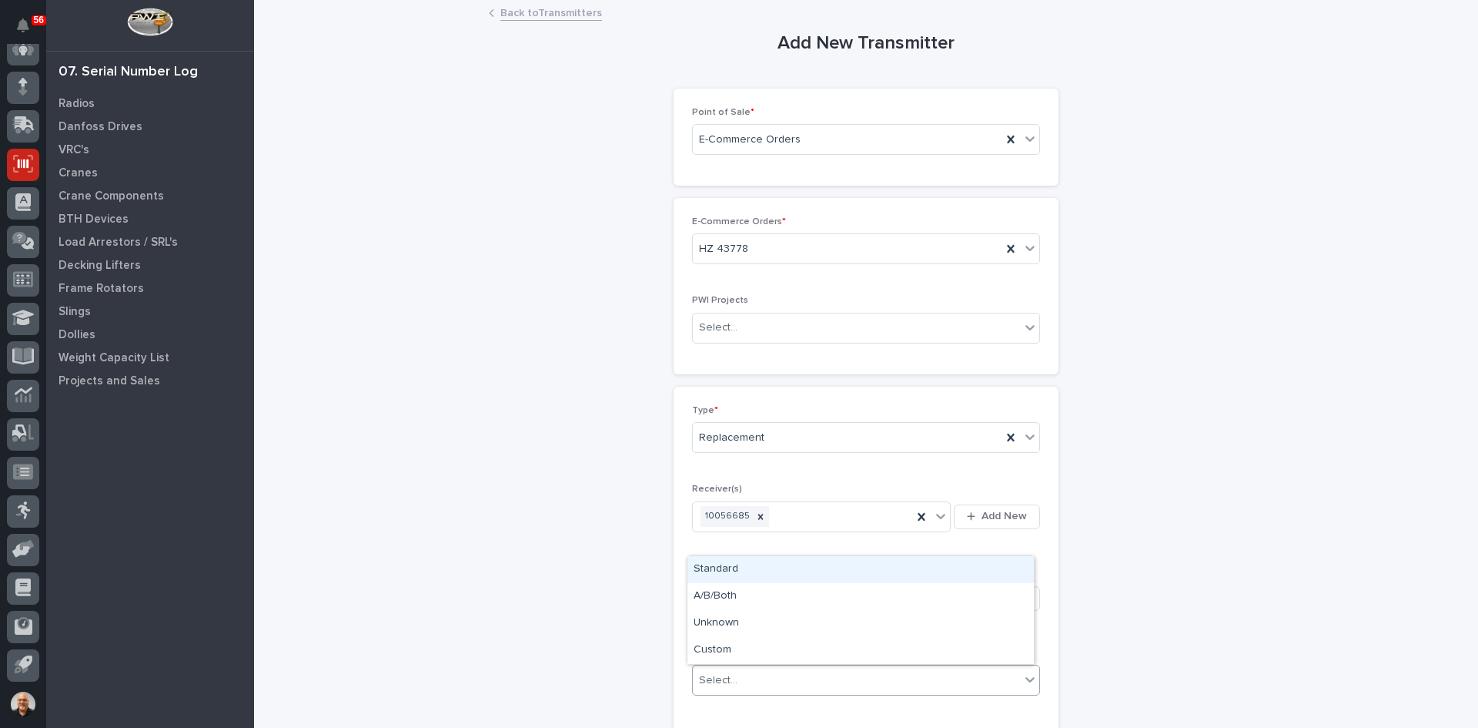
click at [734, 678] on div "Select..." at bounding box center [856, 679] width 327 height 25
click at [716, 560] on div "Standard" at bounding box center [860, 569] width 346 height 27
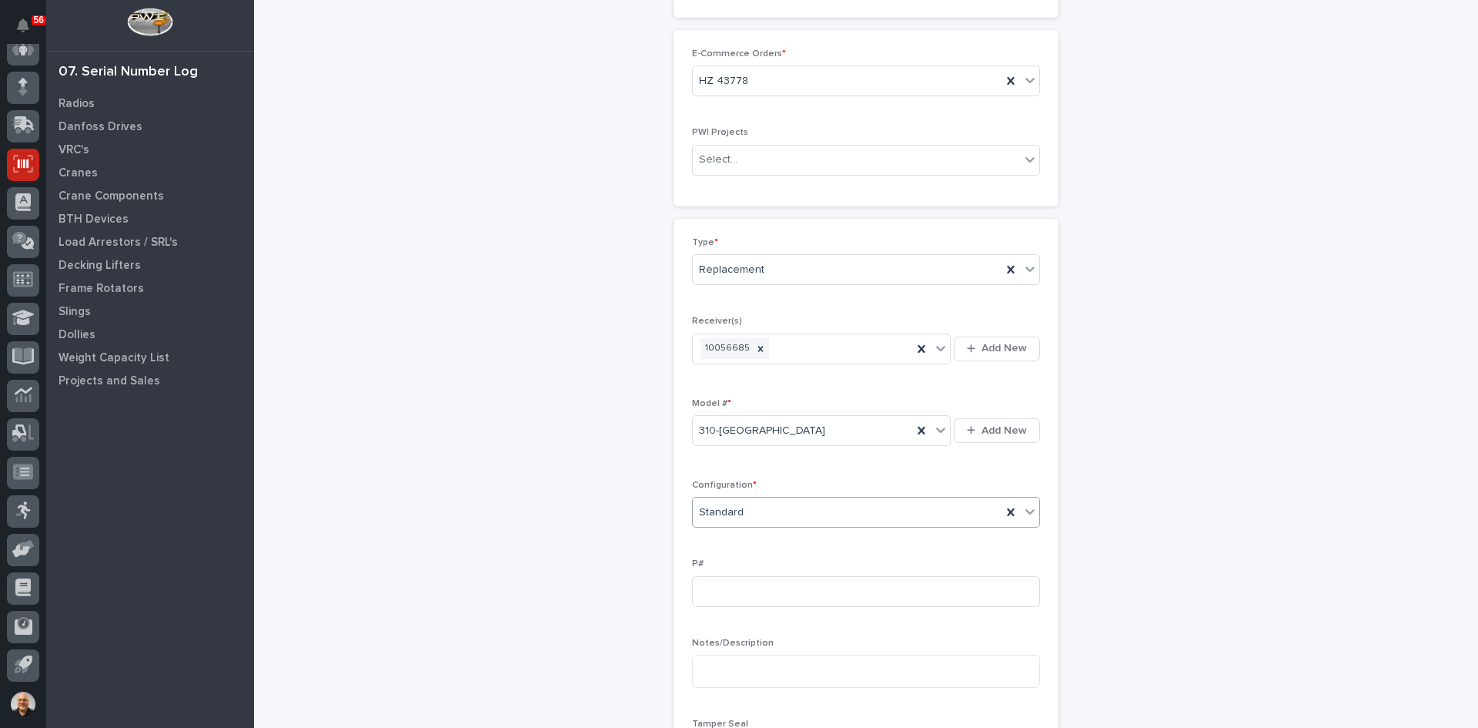
scroll to position [231, 0]
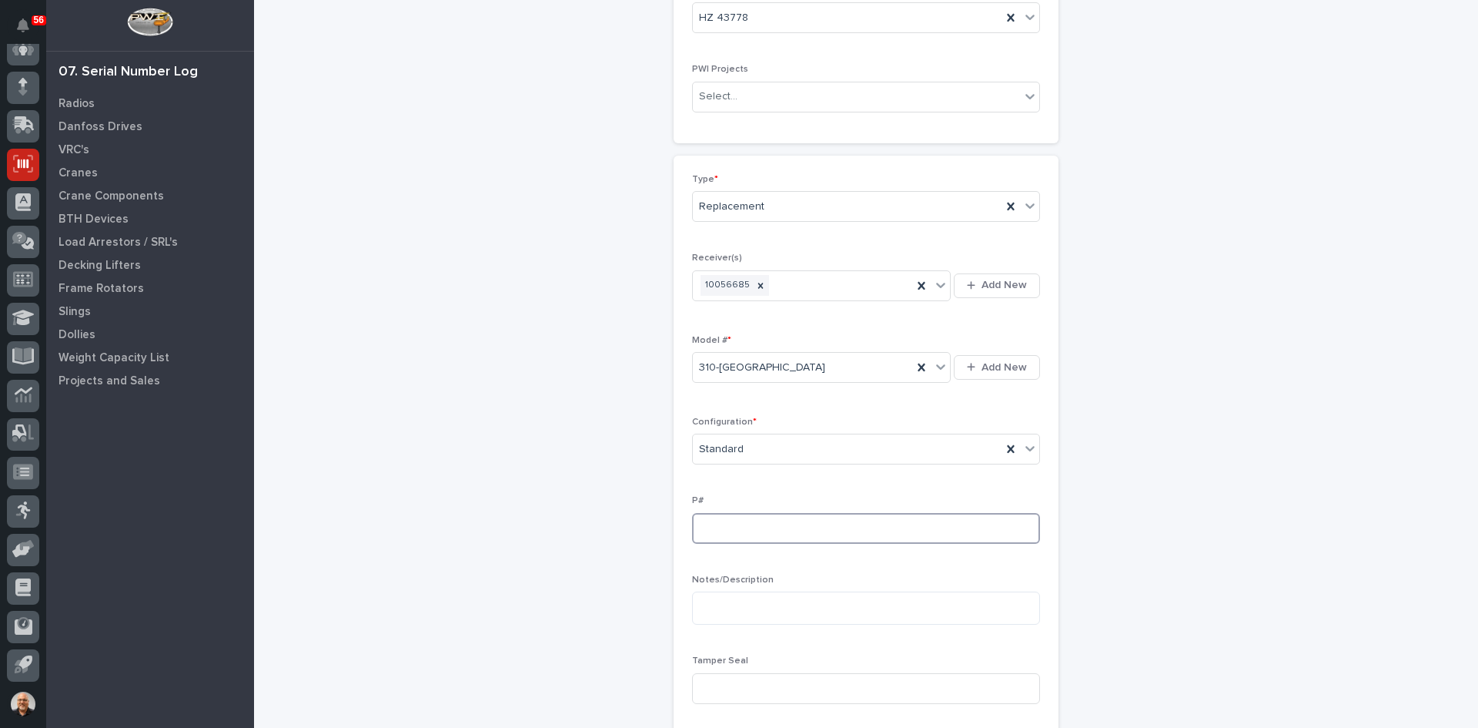
click at [710, 527] on input at bounding box center [866, 528] width 348 height 31
type input "PW1859-P"
click at [719, 681] on input at bounding box center [866, 688] width 348 height 31
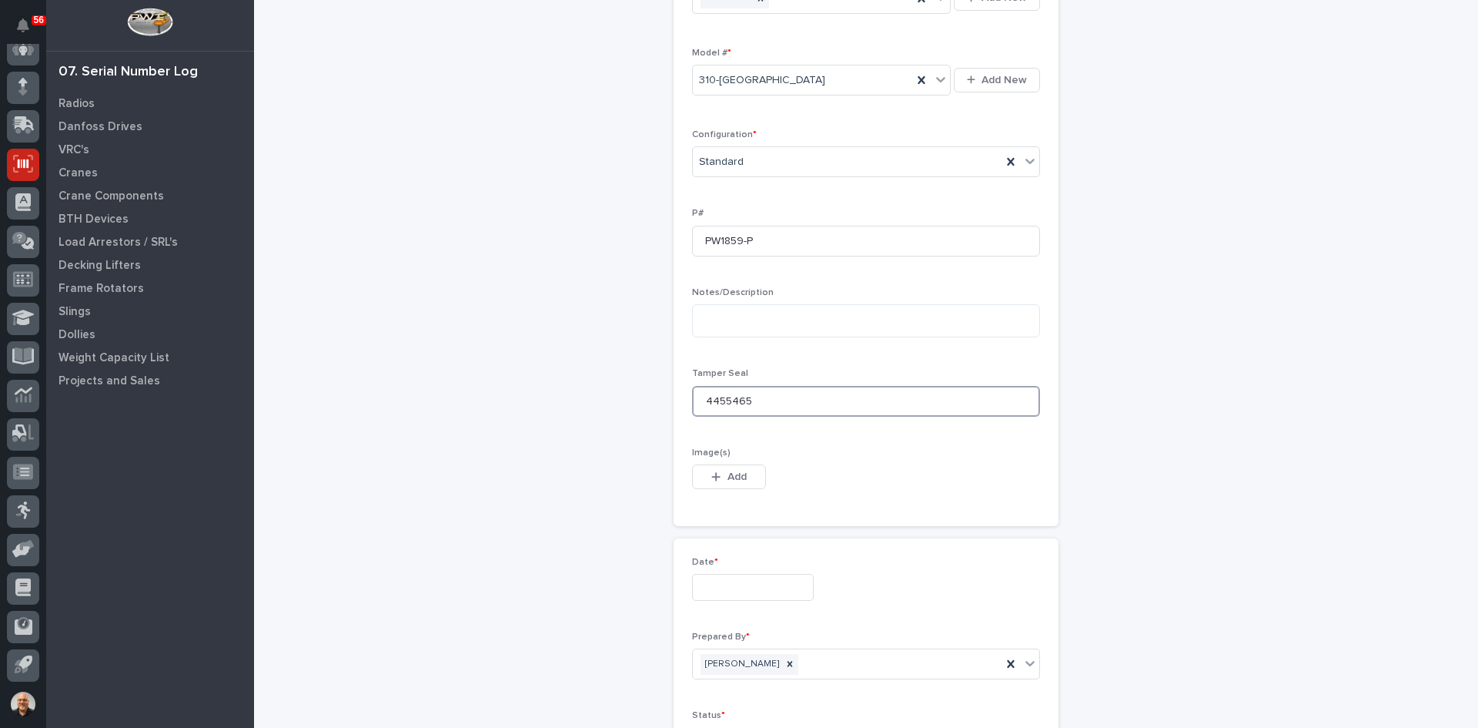
scroll to position [539, 0]
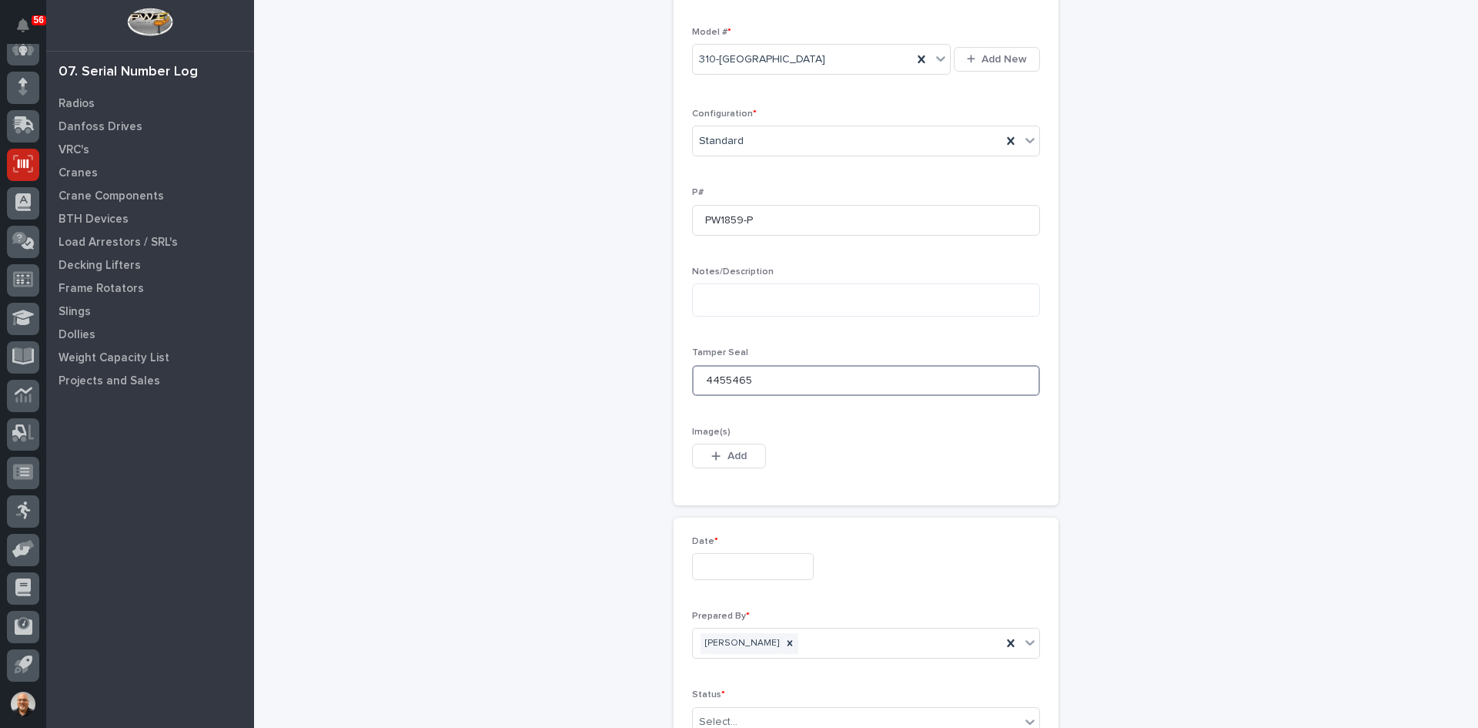
type input "4455465"
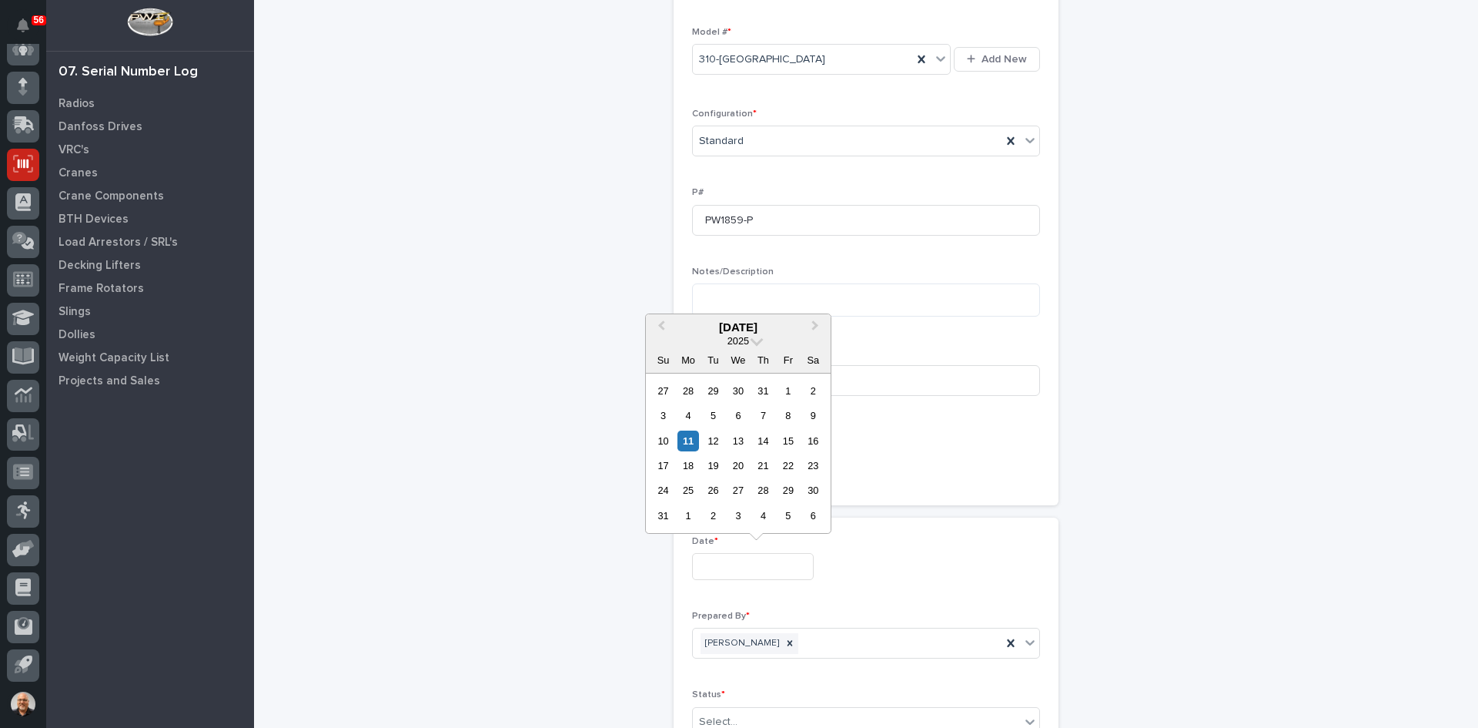
click at [717, 570] on input "text" at bounding box center [753, 566] width 122 height 27
click at [684, 440] on div "11" at bounding box center [687, 440] width 21 height 21
type input "**********"
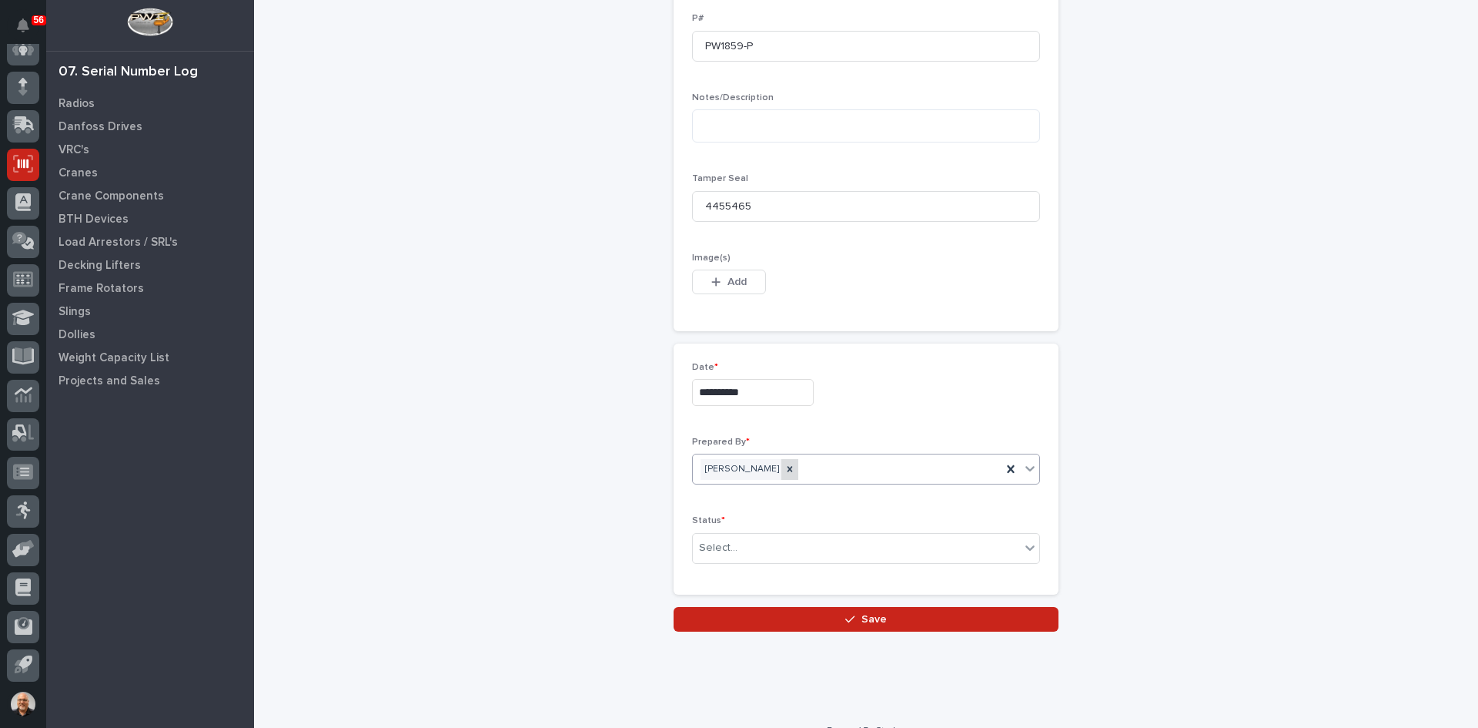
scroll to position [738, 0]
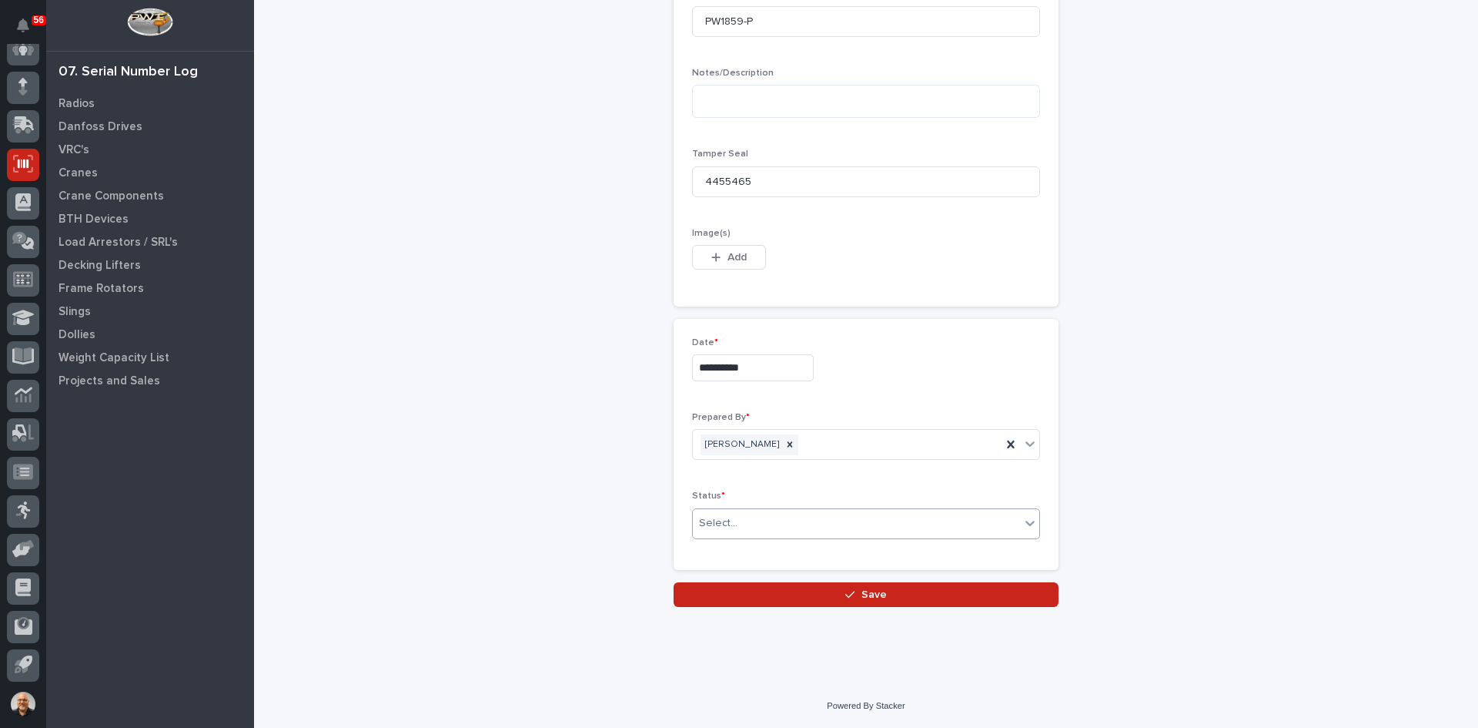
click at [730, 518] on div "Select..." at bounding box center [718, 523] width 38 height 16
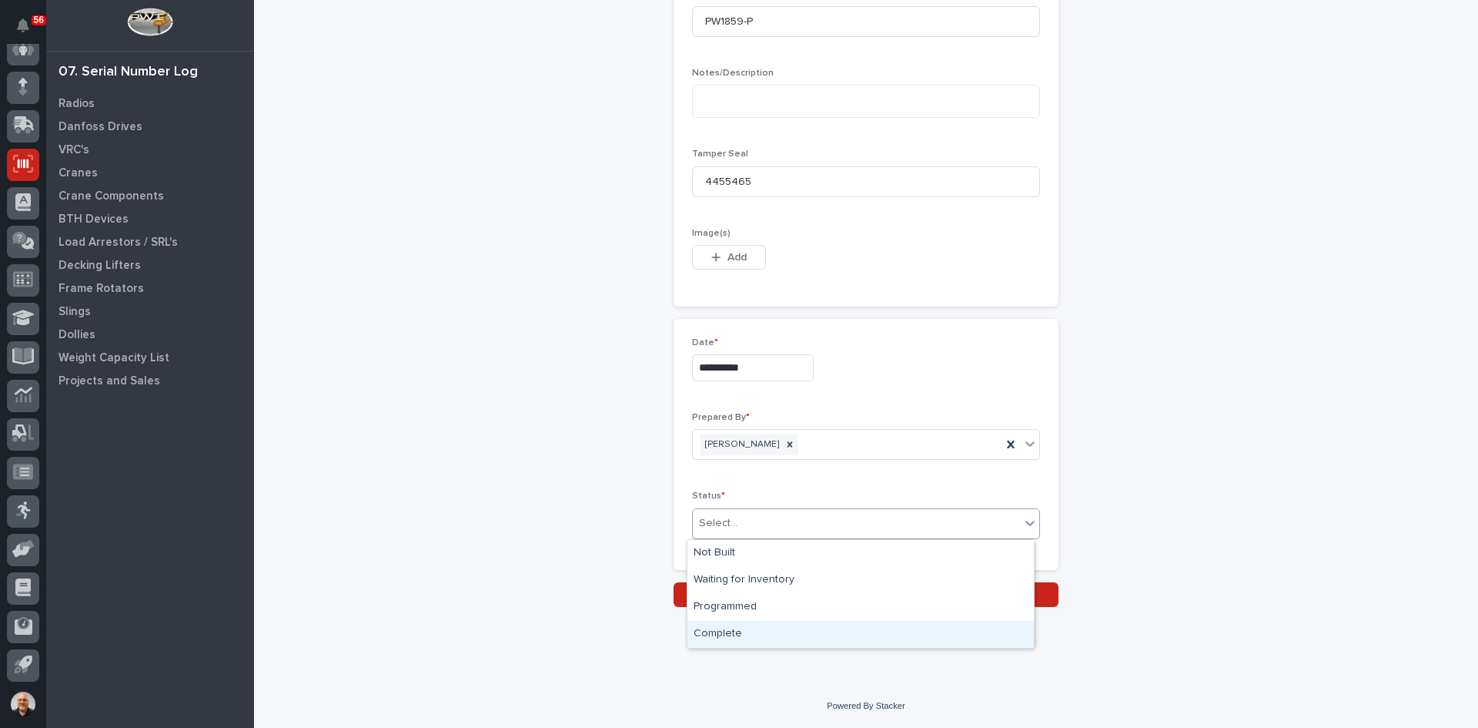
click at [732, 627] on div "Complete" at bounding box center [860, 634] width 346 height 27
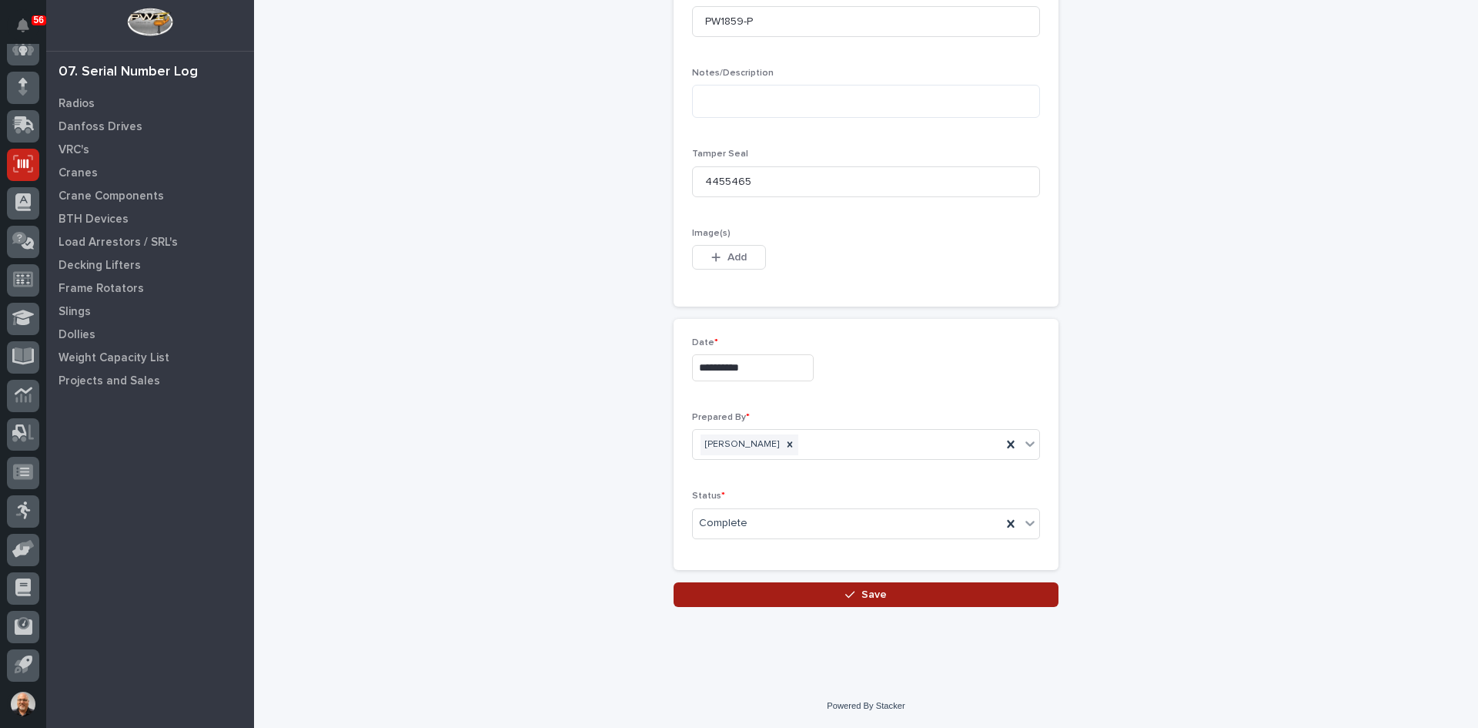
click at [871, 590] on span "Save" at bounding box center [873, 594] width 25 height 14
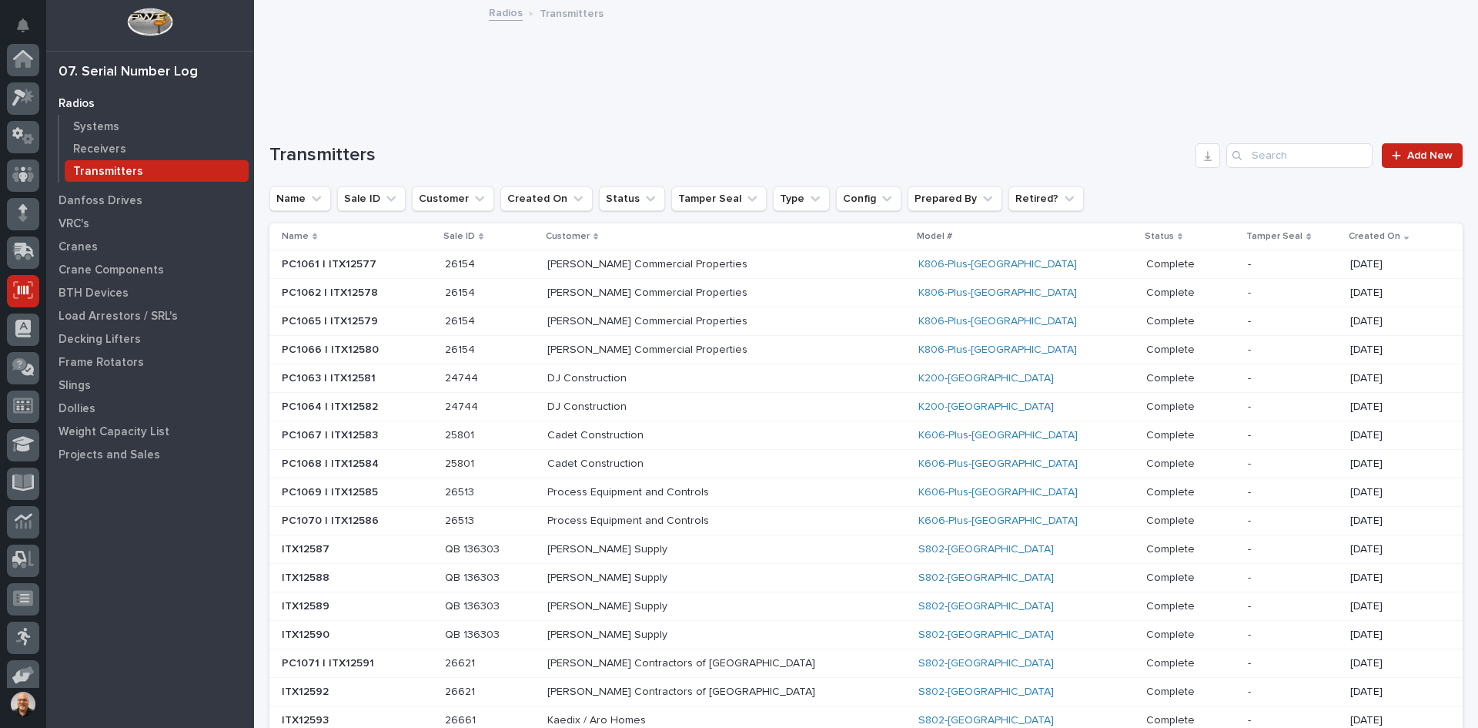
scroll to position [126, 0]
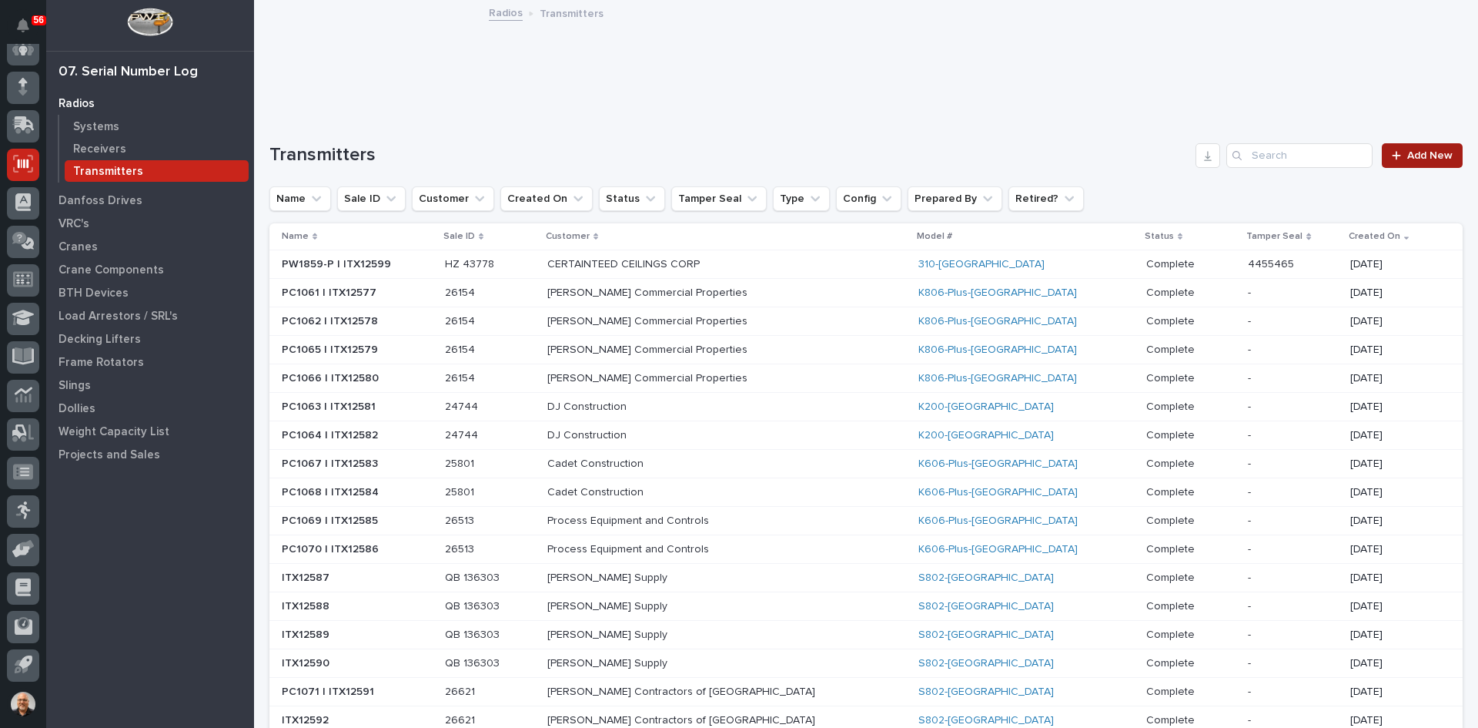
click at [1408, 156] on span "Add New" at bounding box center [1429, 155] width 45 height 11
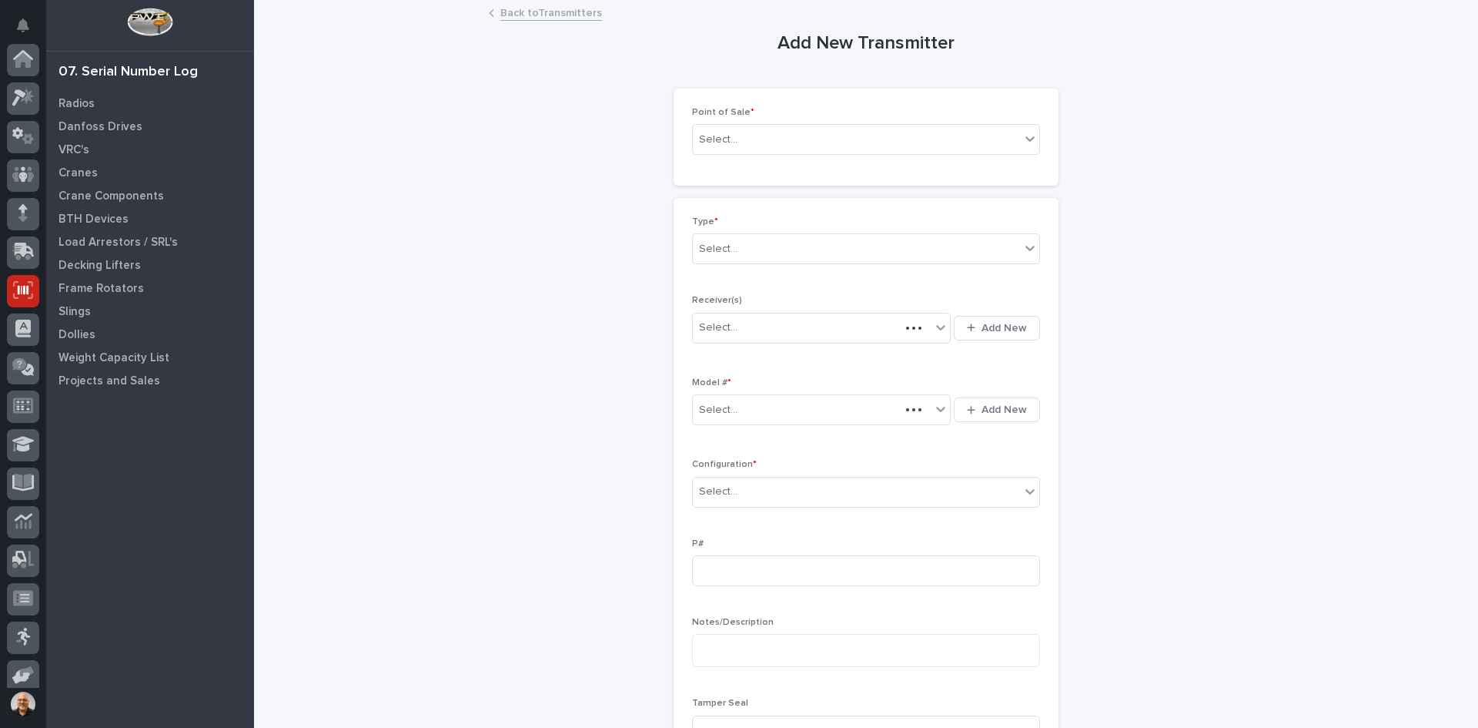
scroll to position [126, 0]
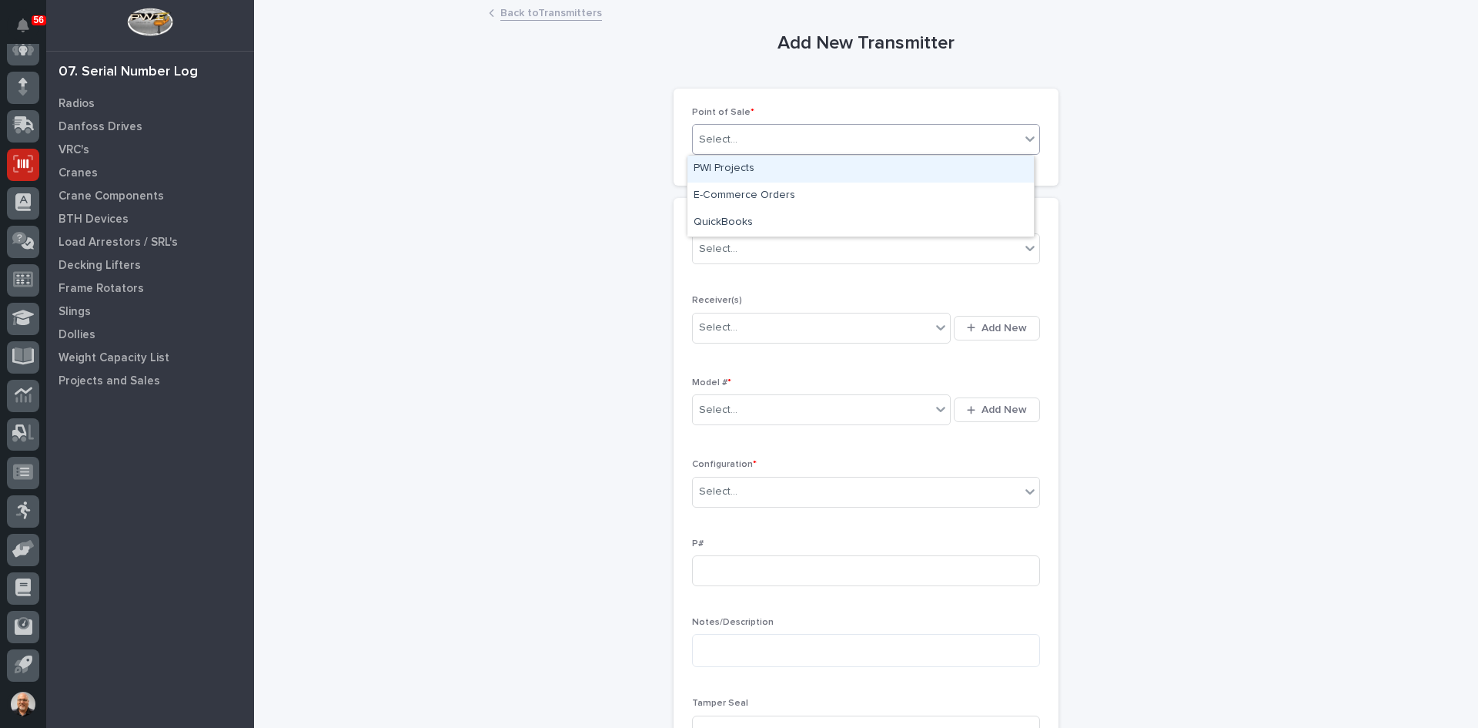
click at [737, 139] on div "Select..." at bounding box center [856, 139] width 327 height 25
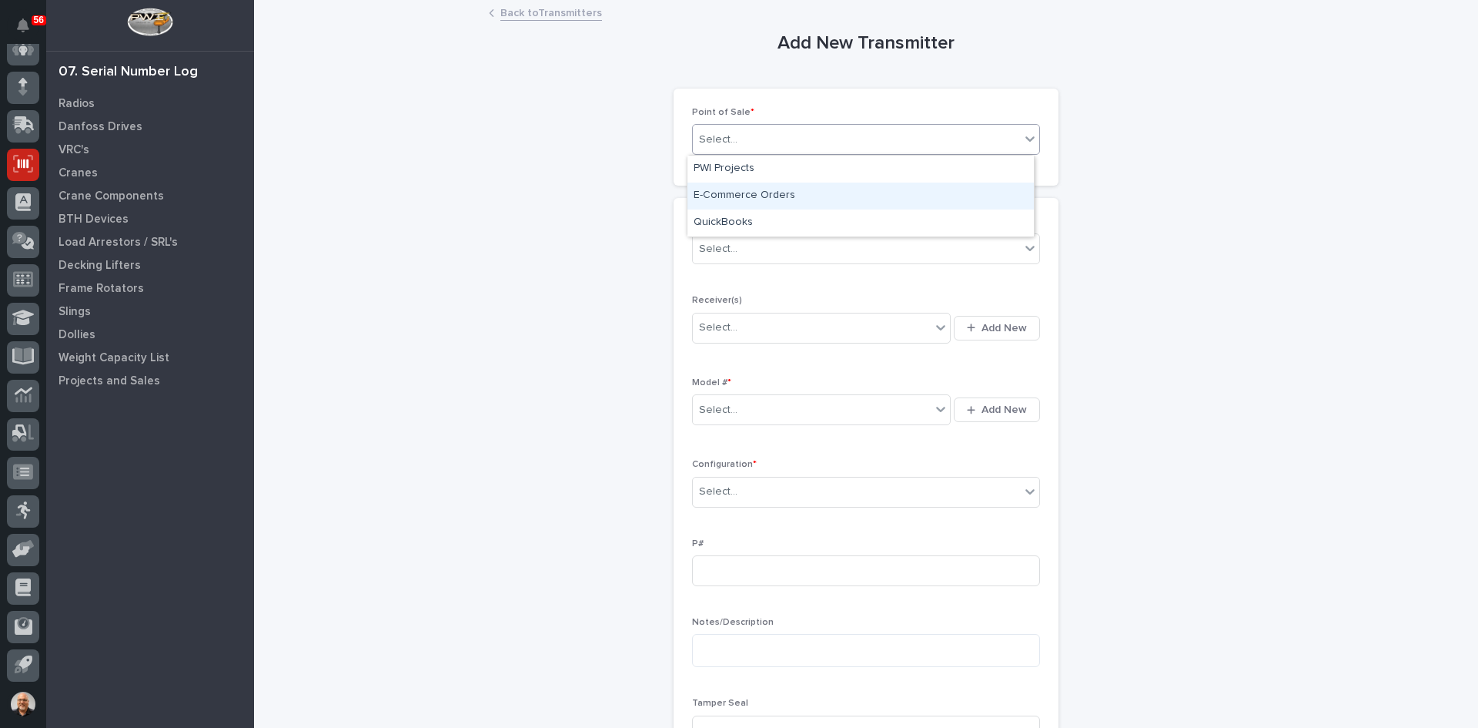
click at [752, 196] on div "E-Commerce Orders" at bounding box center [860, 195] width 346 height 27
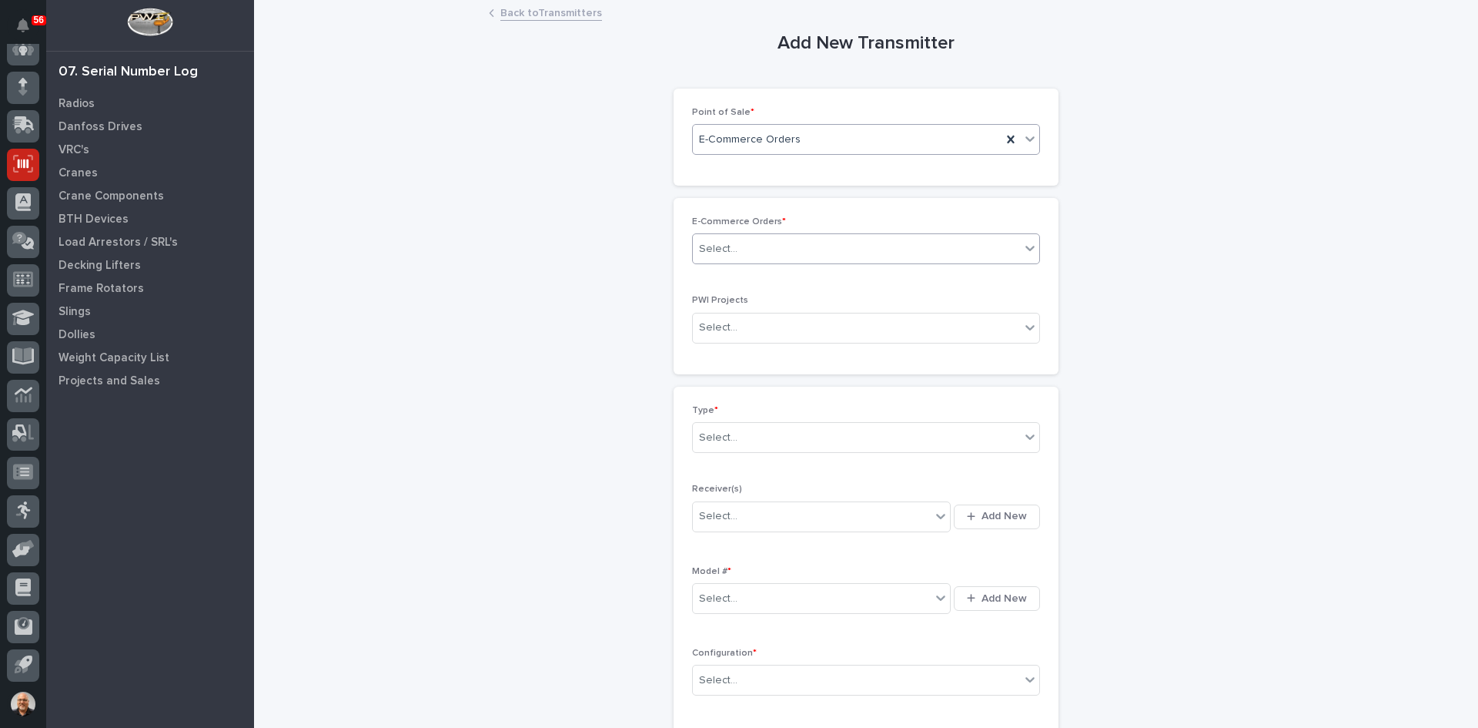
click at [741, 242] on div "Select..." at bounding box center [856, 248] width 327 height 25
type input "*****"
click at [737, 276] on div "HZ 43778" at bounding box center [860, 278] width 346 height 27
click at [739, 434] on input "text" at bounding box center [740, 437] width 2 height 13
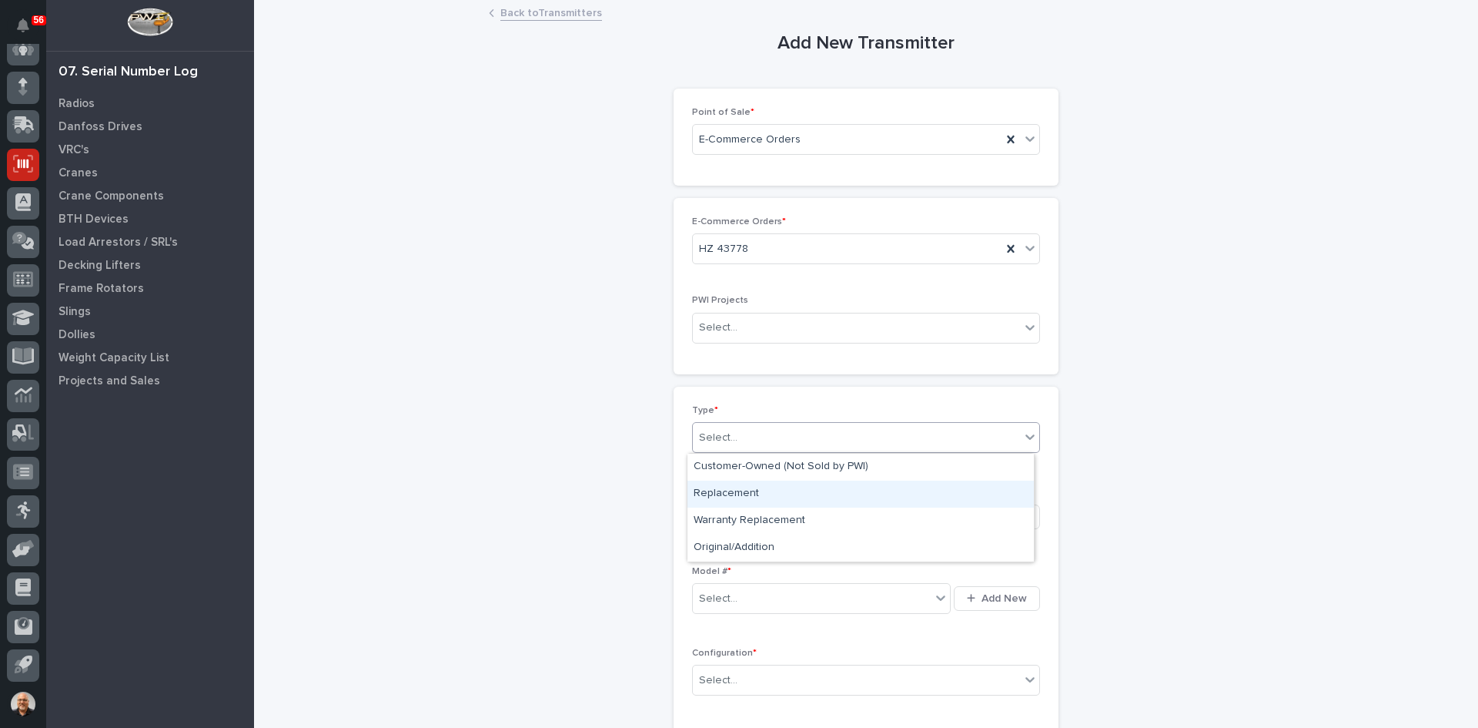
click at [732, 491] on div "Replacement" at bounding box center [860, 493] width 346 height 27
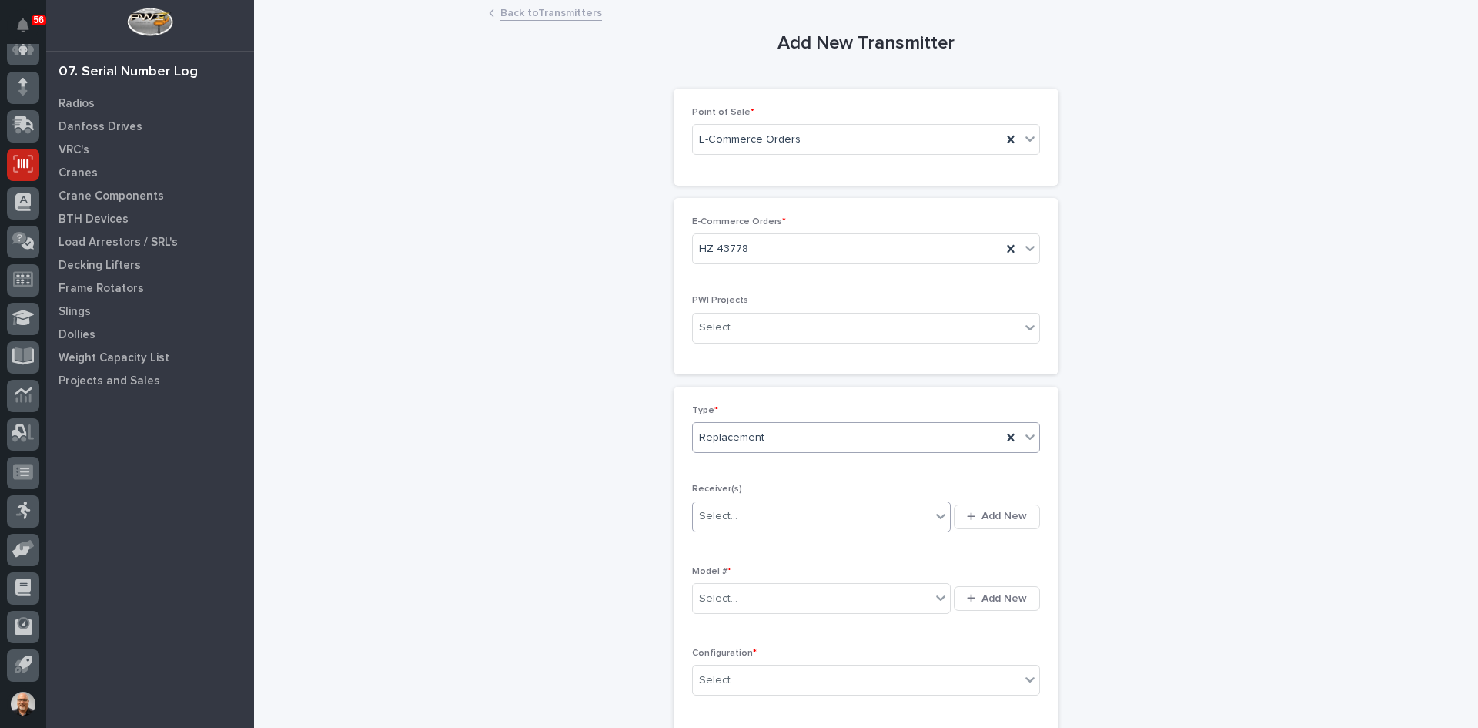
click at [749, 518] on div "Select..." at bounding box center [812, 515] width 238 height 25
type input "********"
click at [738, 546] on div "10056689" at bounding box center [816, 546] width 258 height 27
click at [751, 595] on div "Select..." at bounding box center [812, 598] width 238 height 25
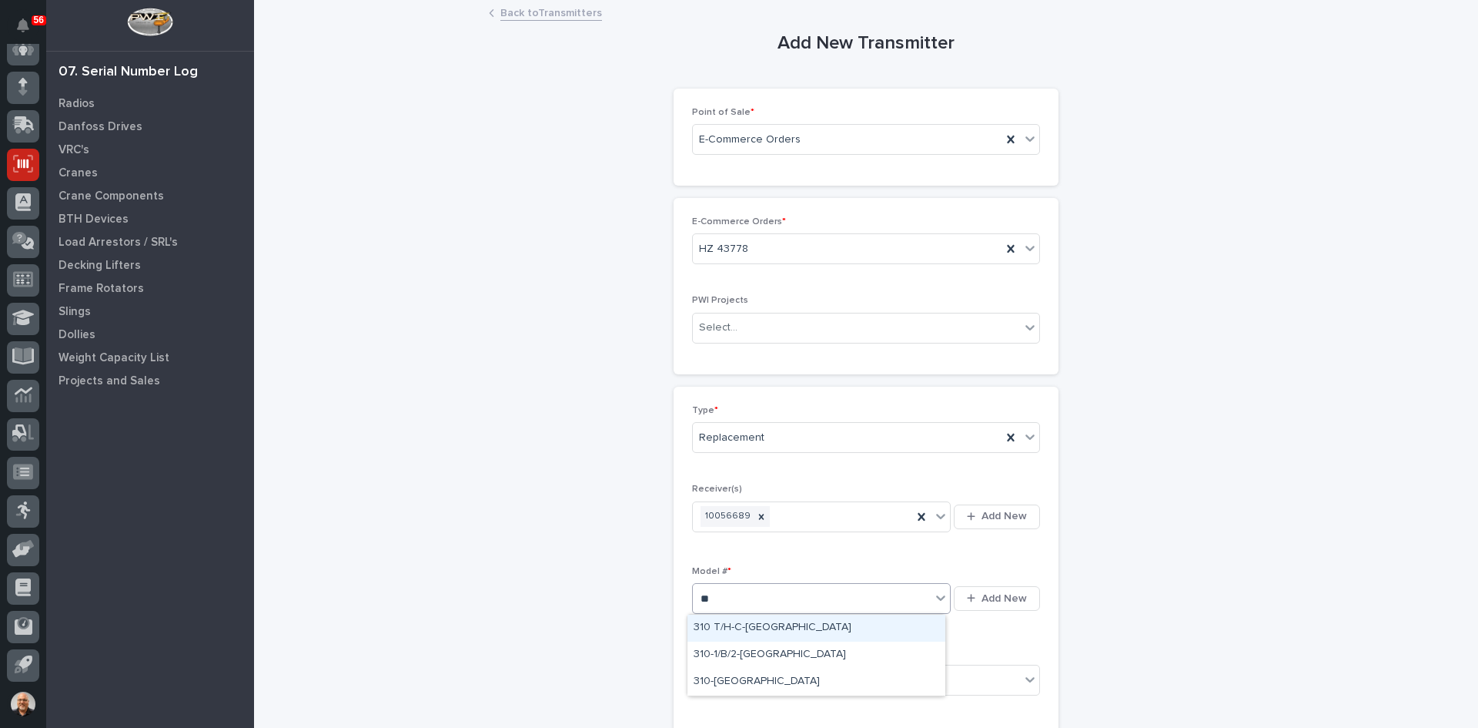
type input "***"
click at [712, 678] on div "310-[GEOGRAPHIC_DATA]" at bounding box center [816, 681] width 258 height 27
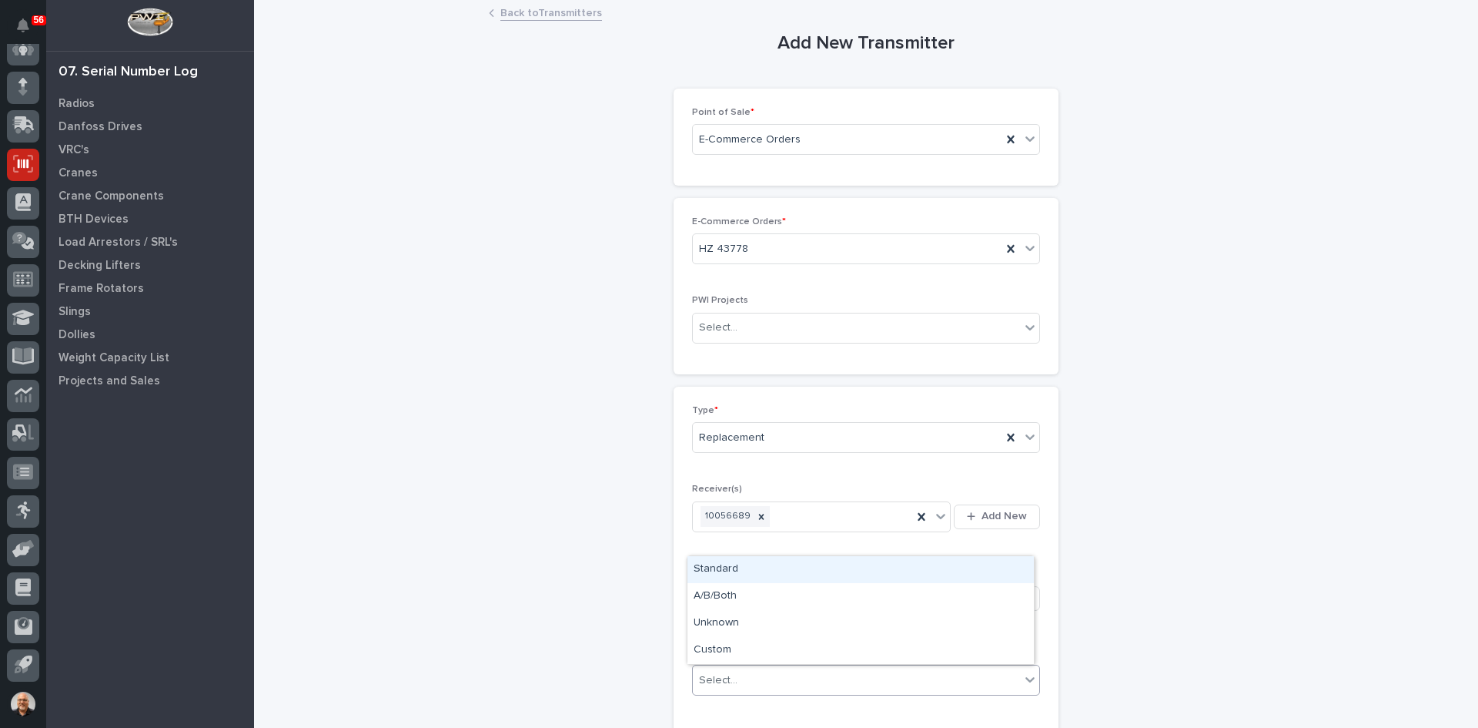
click at [740, 681] on div "Select..." at bounding box center [856, 679] width 327 height 25
click at [727, 569] on div "Standard" at bounding box center [860, 569] width 346 height 27
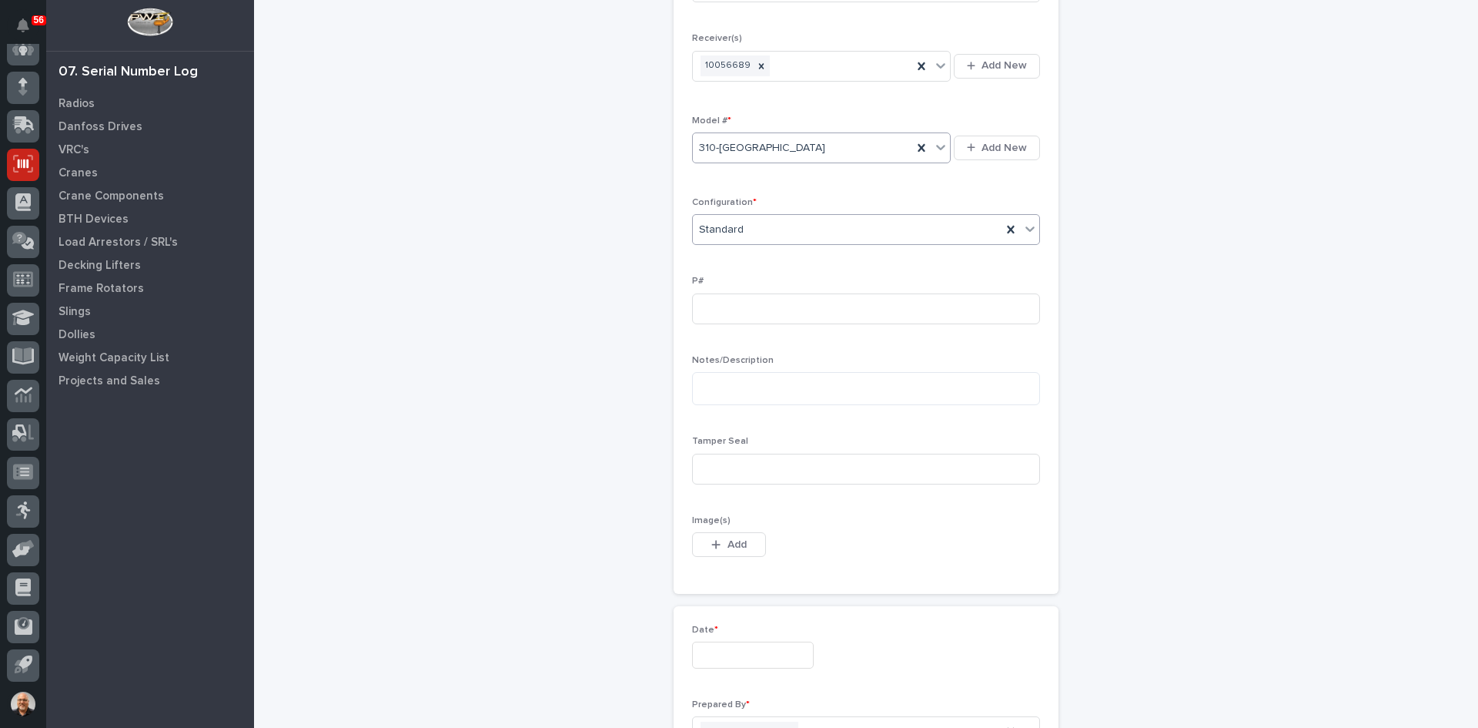
scroll to position [462, 0]
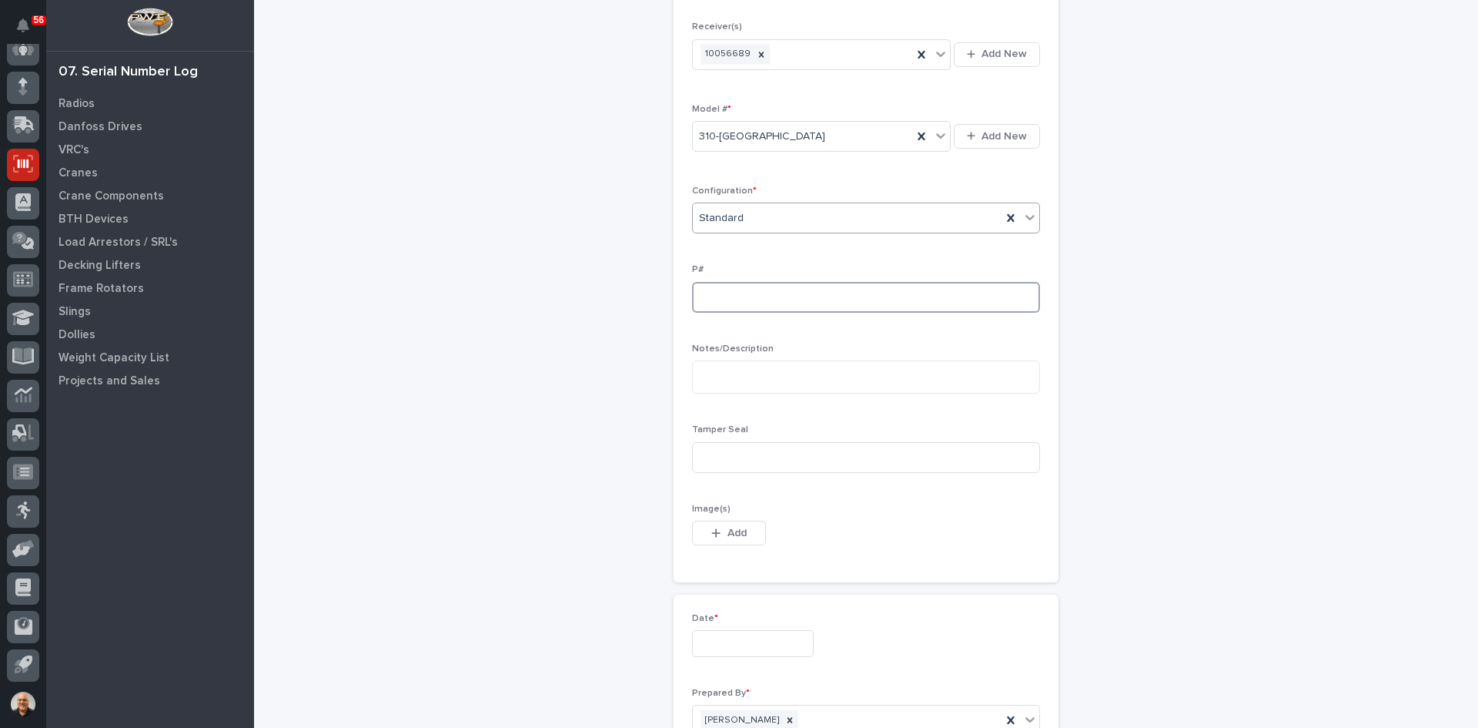
click at [702, 298] on input at bounding box center [866, 297] width 348 height 31
type input "PW1860-P"
click at [711, 460] on input at bounding box center [866, 457] width 348 height 31
type input "4455466"
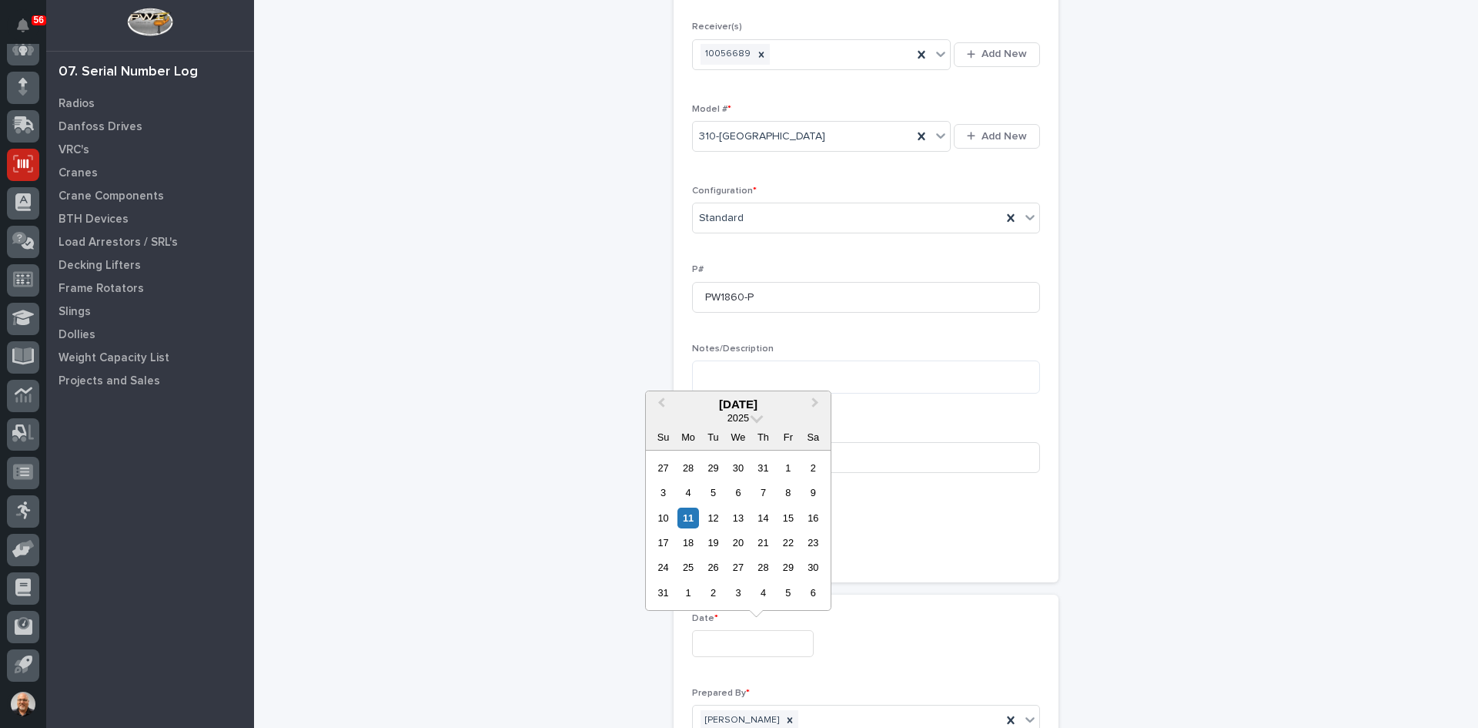
click at [733, 644] on input "text" at bounding box center [753, 643] width 122 height 27
click at [691, 513] on div "11" at bounding box center [687, 517] width 21 height 21
type input "**********"
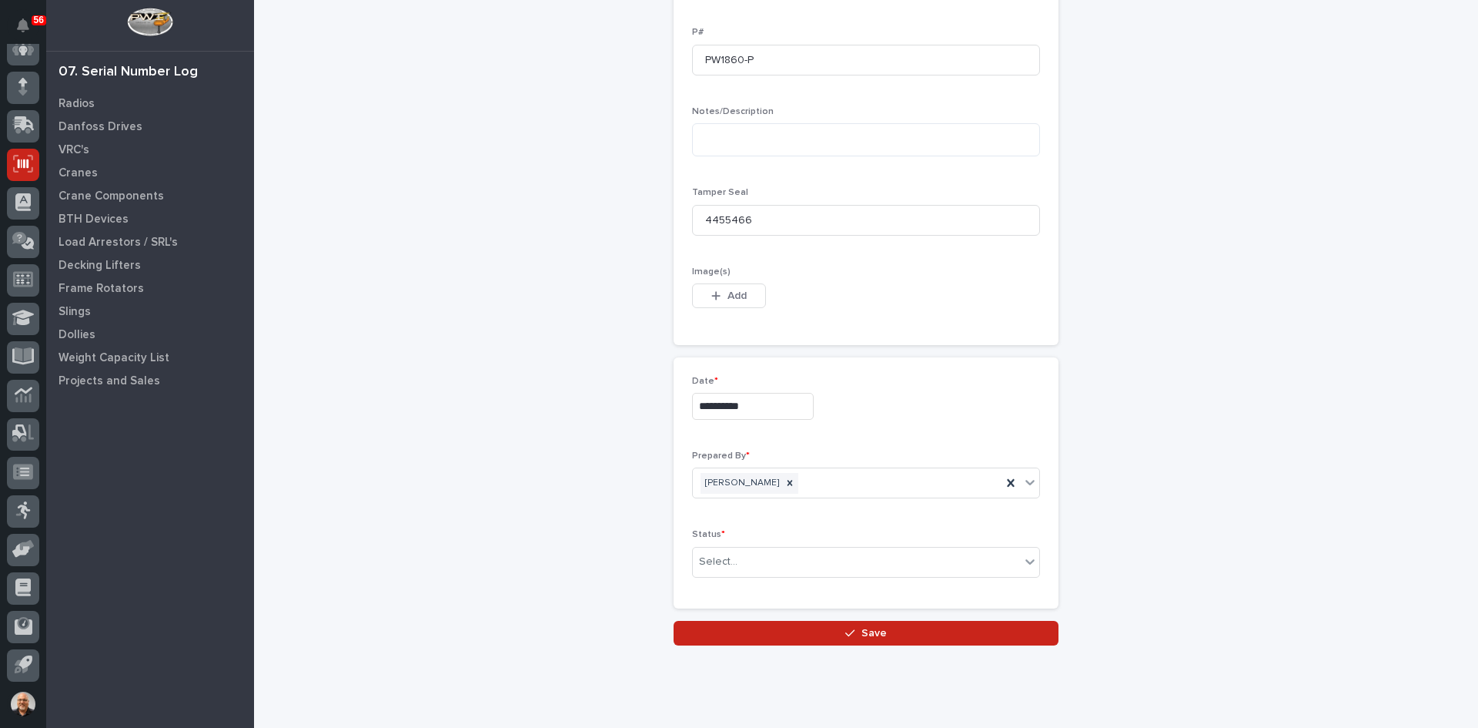
scroll to position [738, 0]
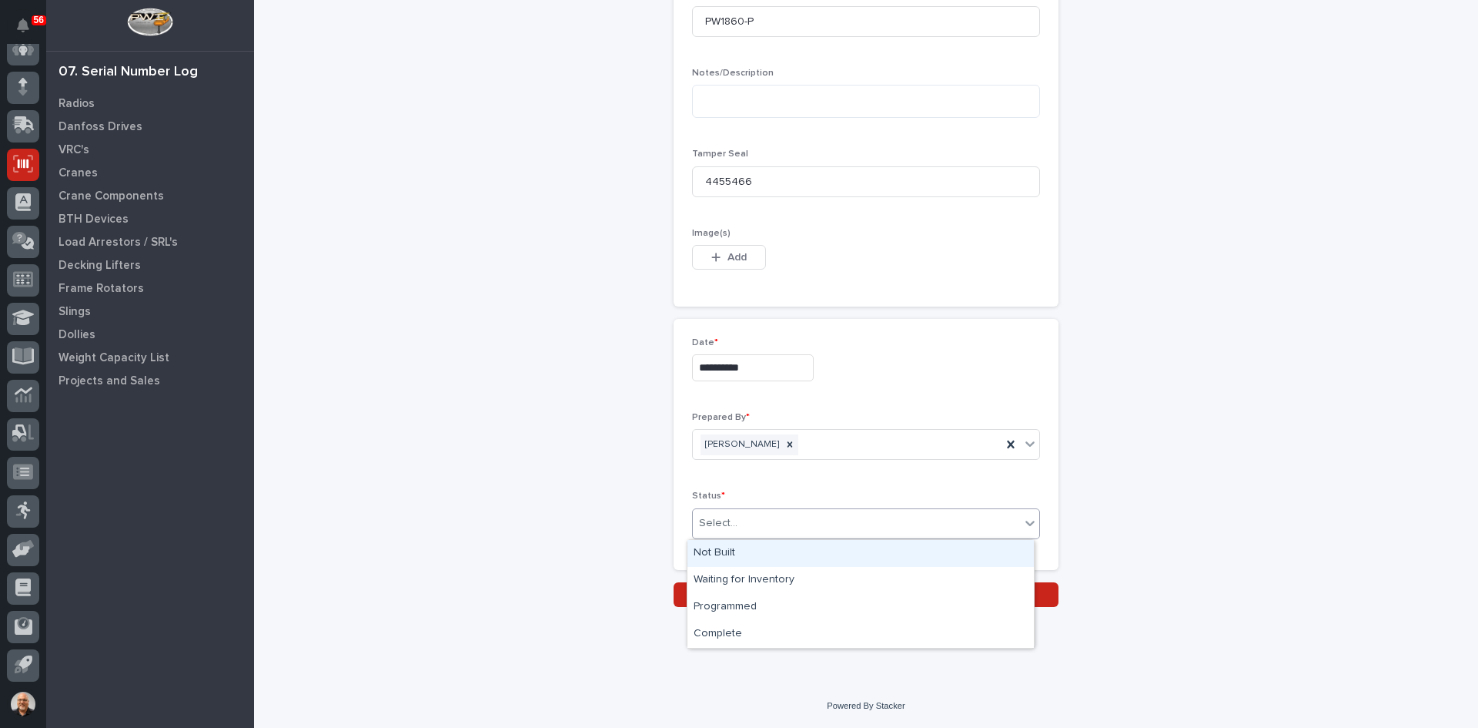
click at [740, 522] on div "Select..." at bounding box center [856, 522] width 327 height 25
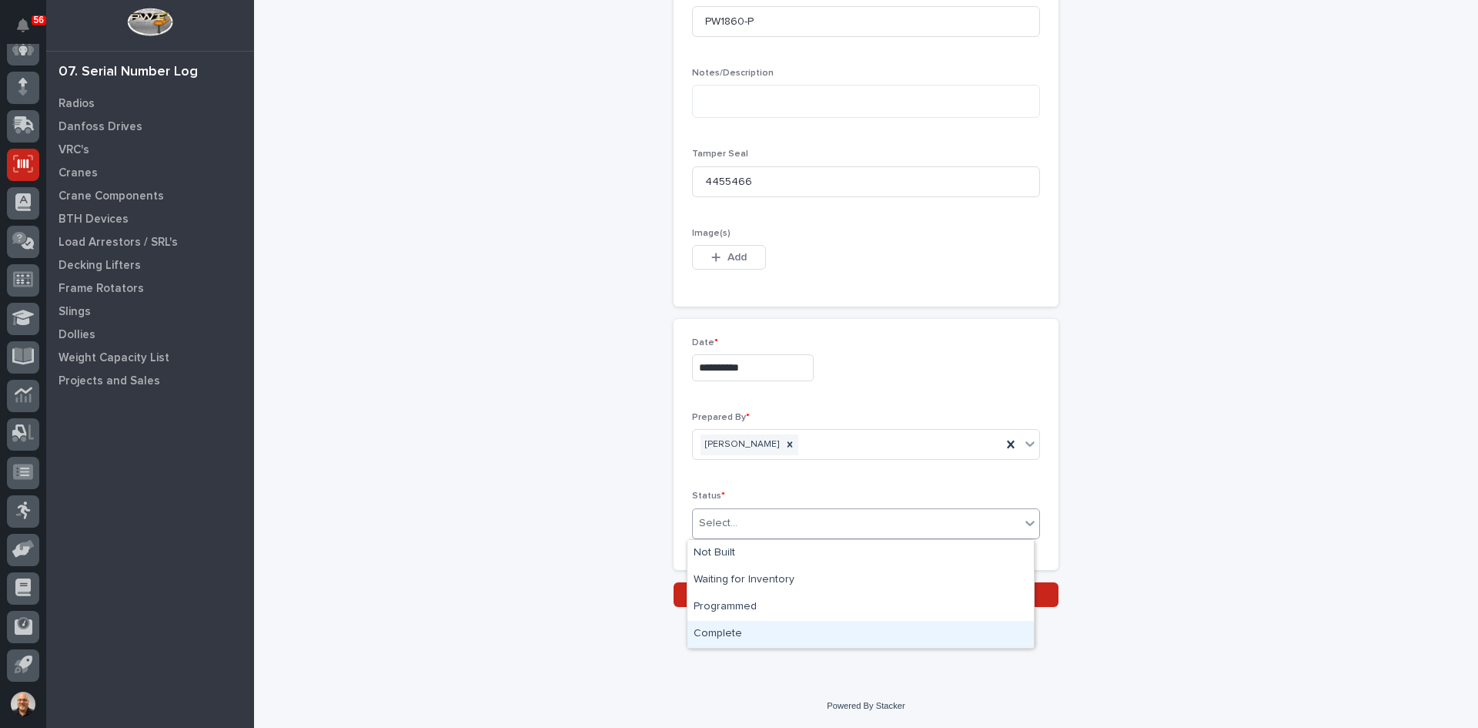
click at [724, 624] on div "Complete" at bounding box center [860, 634] width 346 height 27
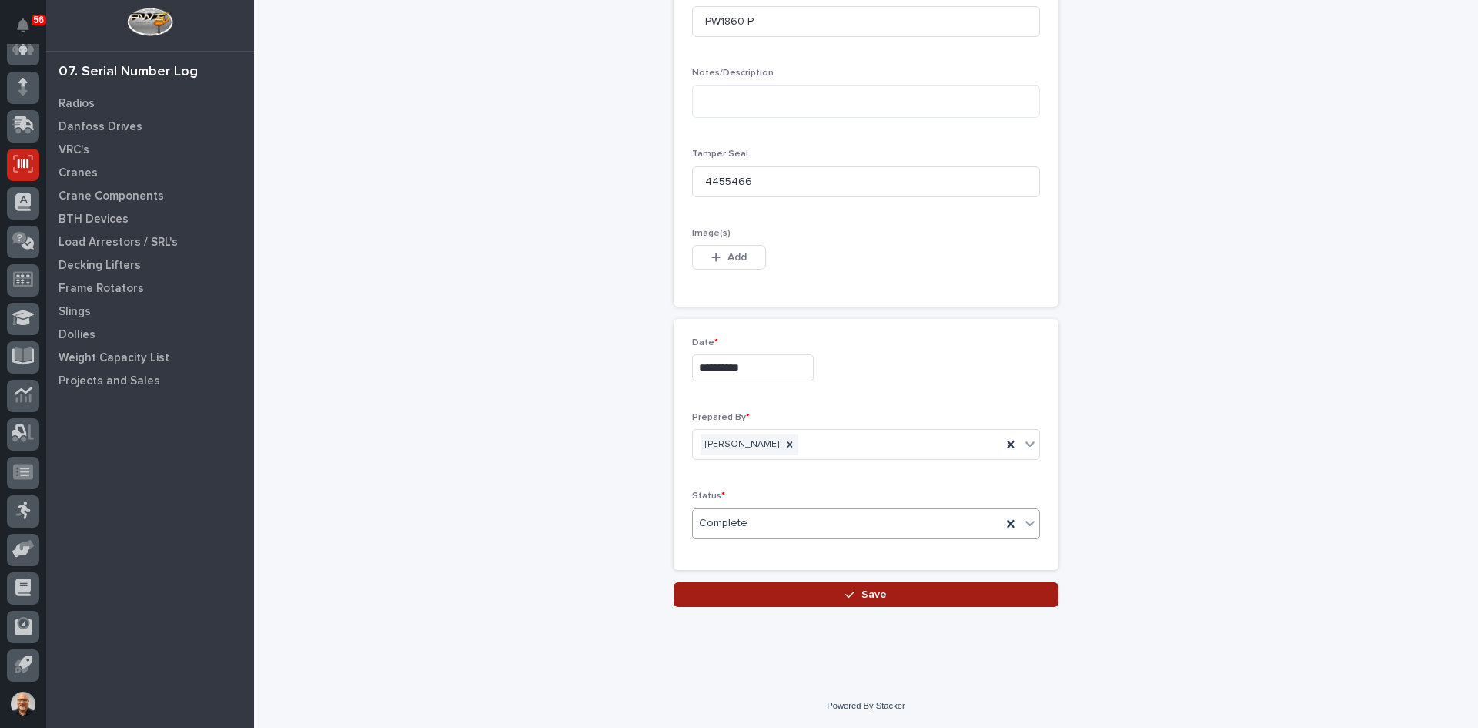
click at [871, 594] on span "Save" at bounding box center [873, 594] width 25 height 14
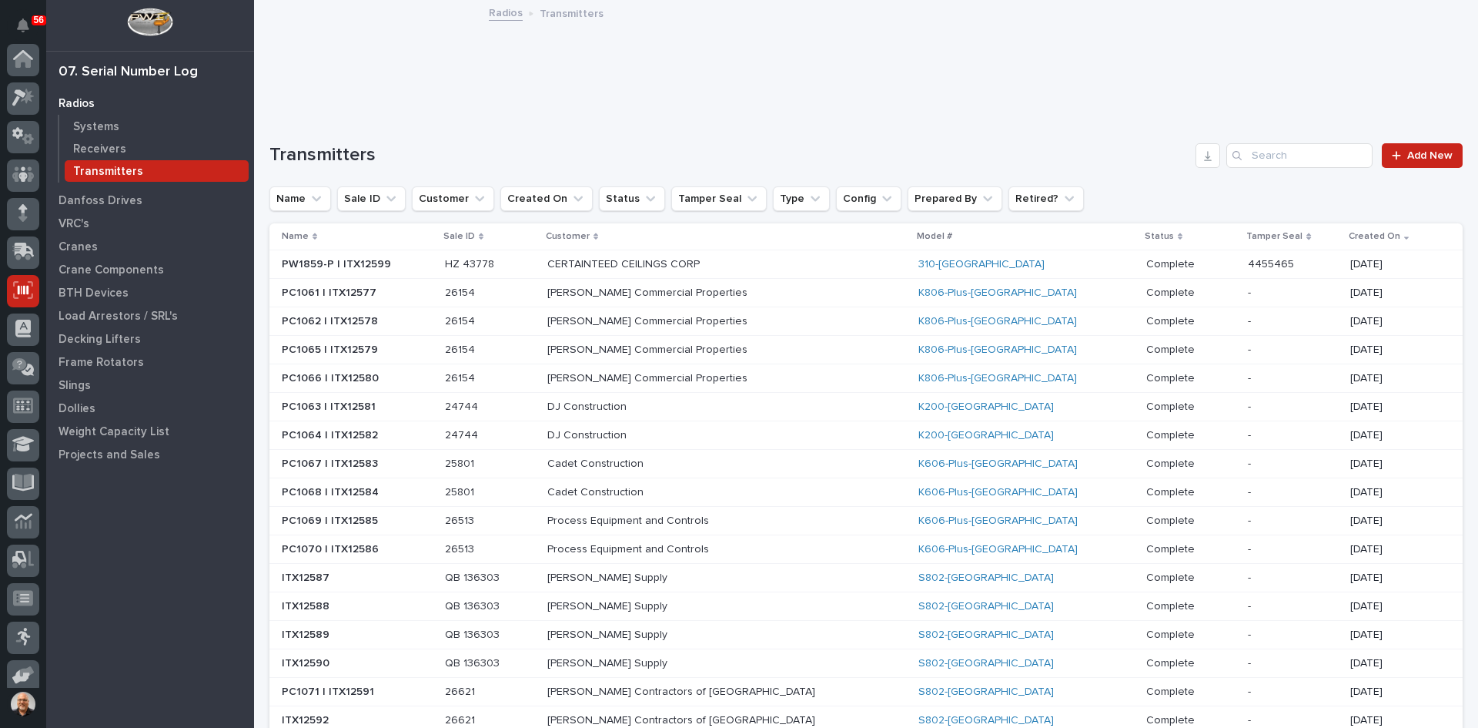
scroll to position [126, 0]
